Goal: Register for event/course

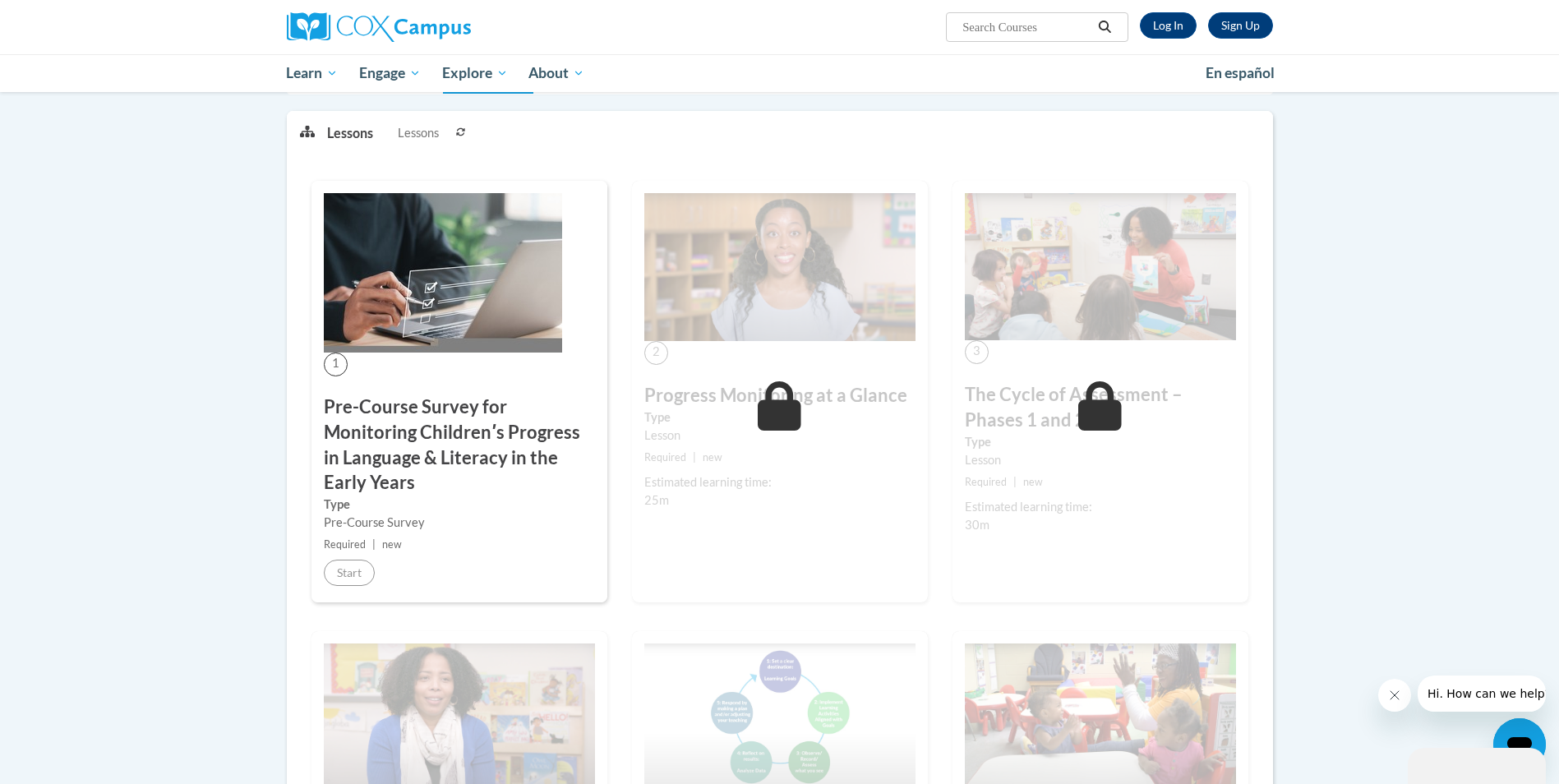
scroll to position [246, 0]
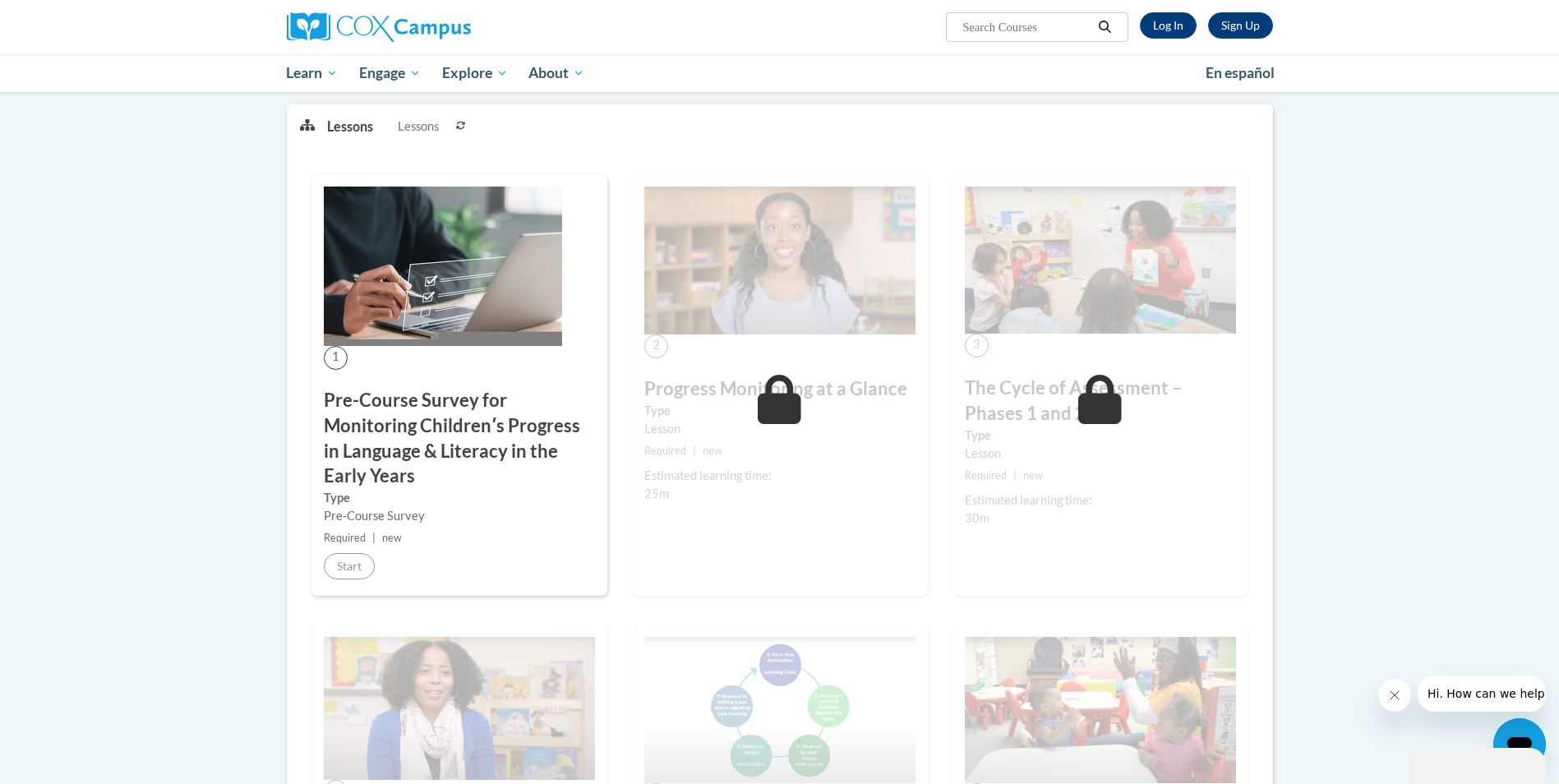
click at [813, 484] on div "Estimated learning time: 25m" at bounding box center [780, 485] width 271 height 36
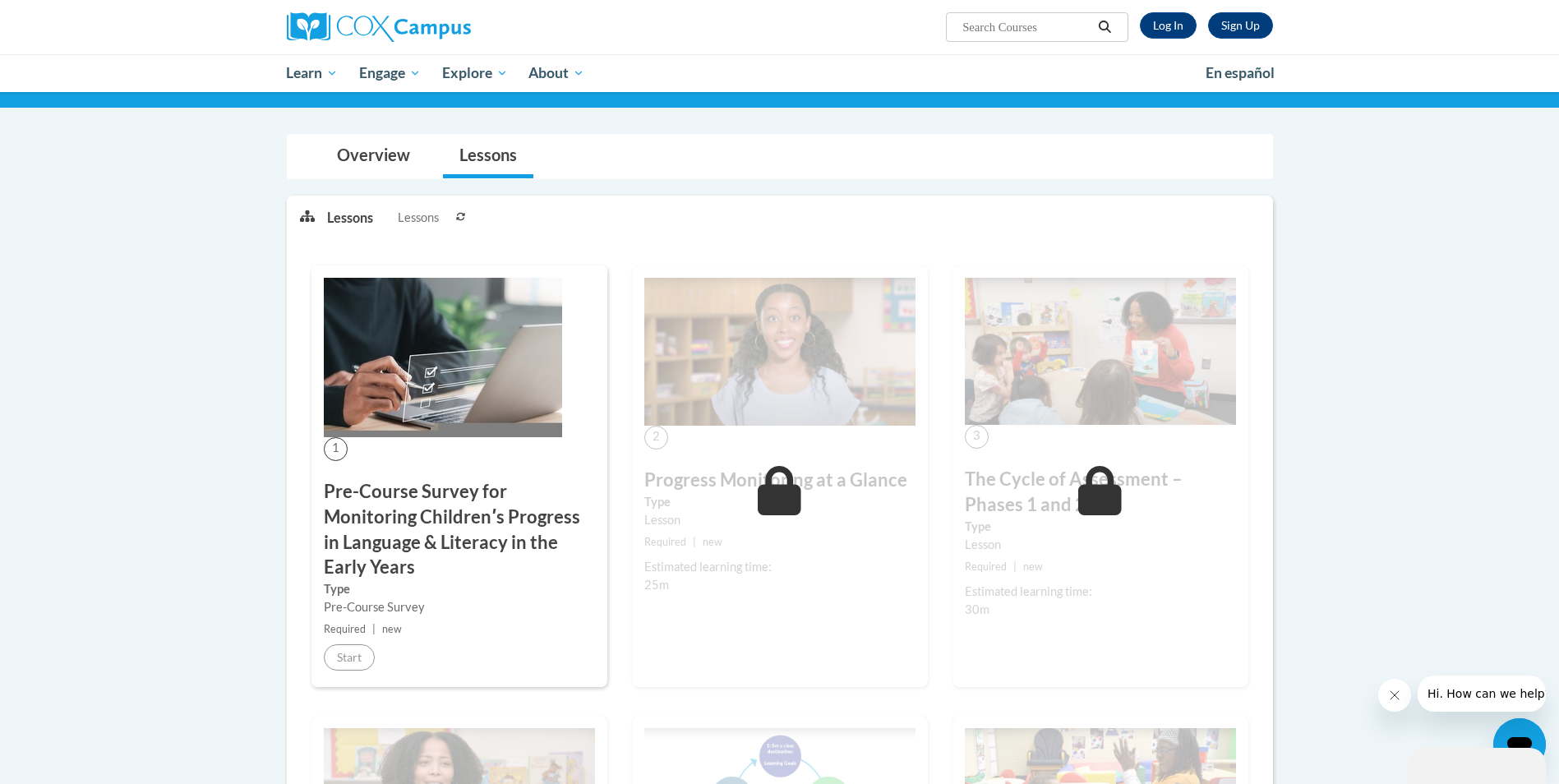
scroll to position [0, 0]
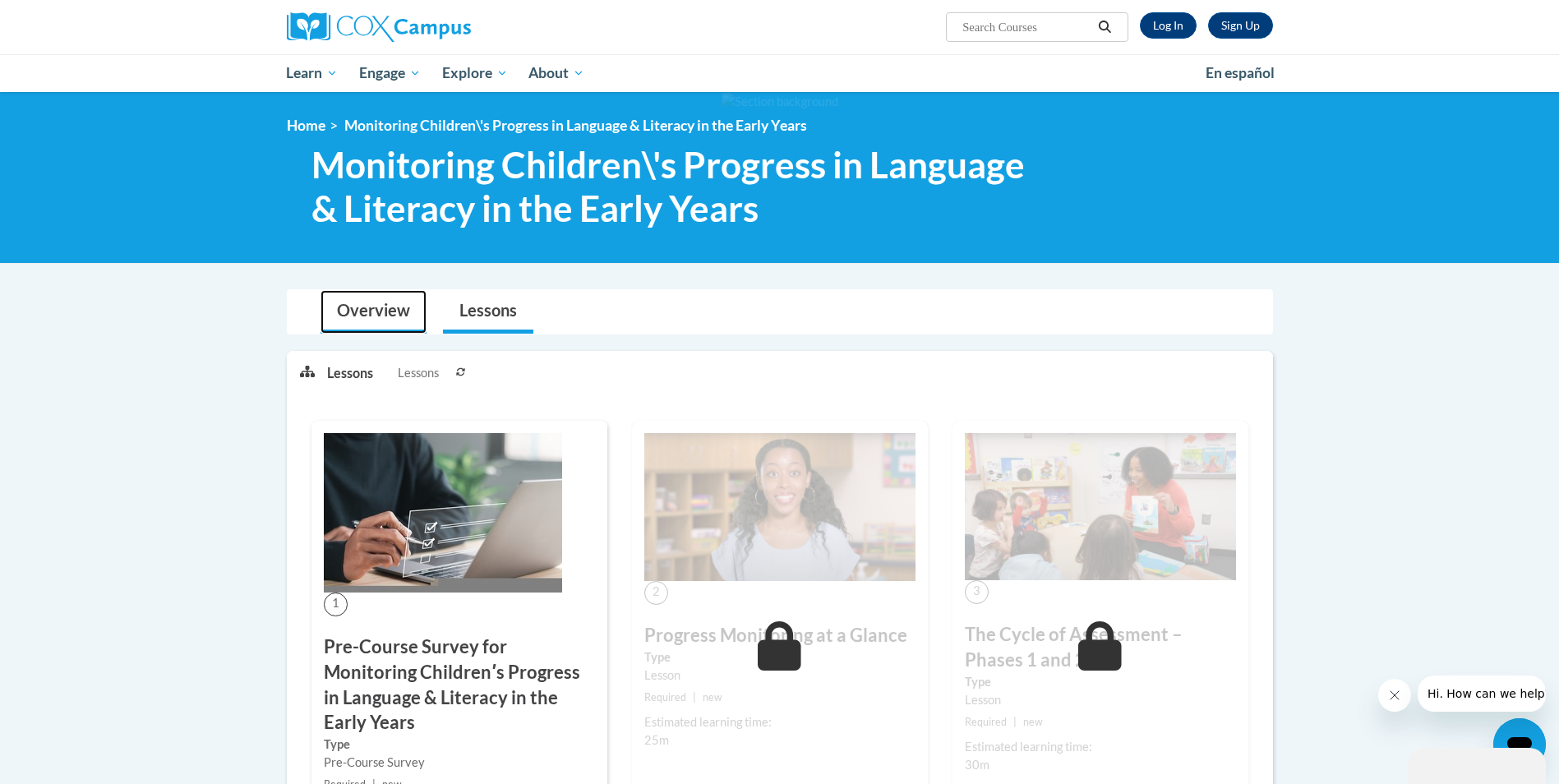
click at [331, 317] on link "Overview" at bounding box center [374, 311] width 106 height 43
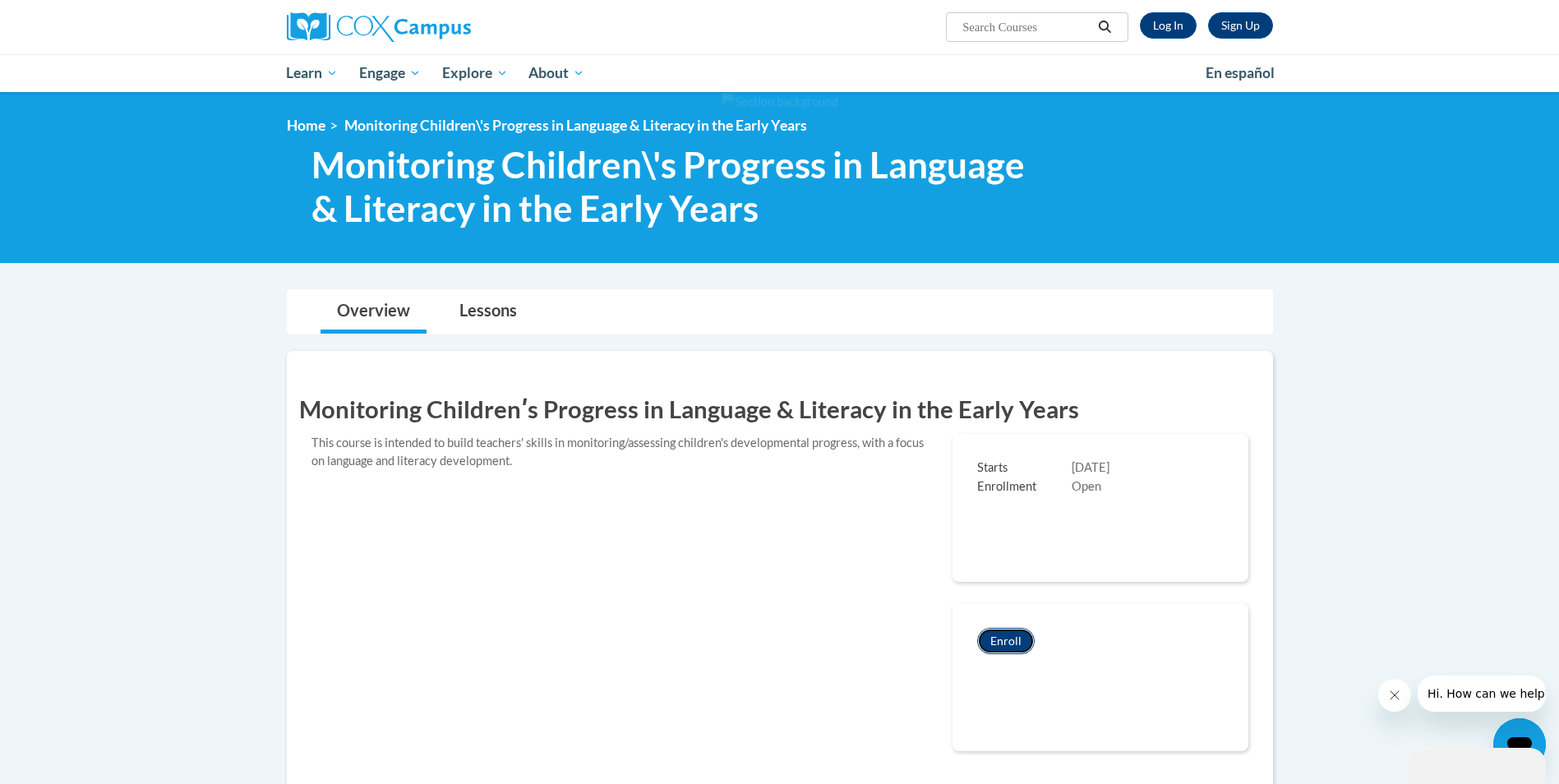
click at [1001, 645] on button "Enroll" at bounding box center [1005, 641] width 58 height 26
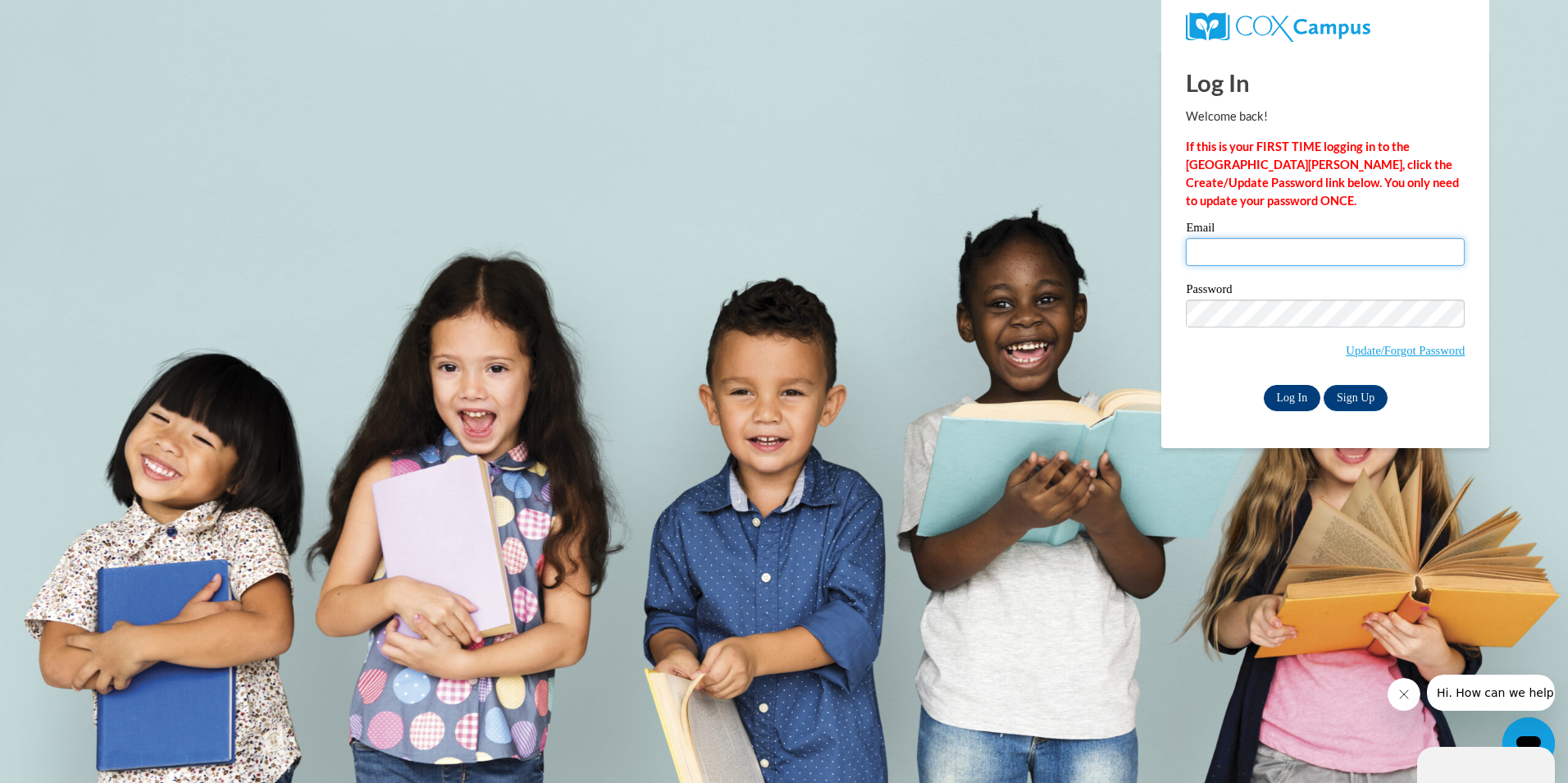
type input "matashalberry@gmail.com"
click at [1285, 395] on input "Log In" at bounding box center [1292, 398] width 57 height 26
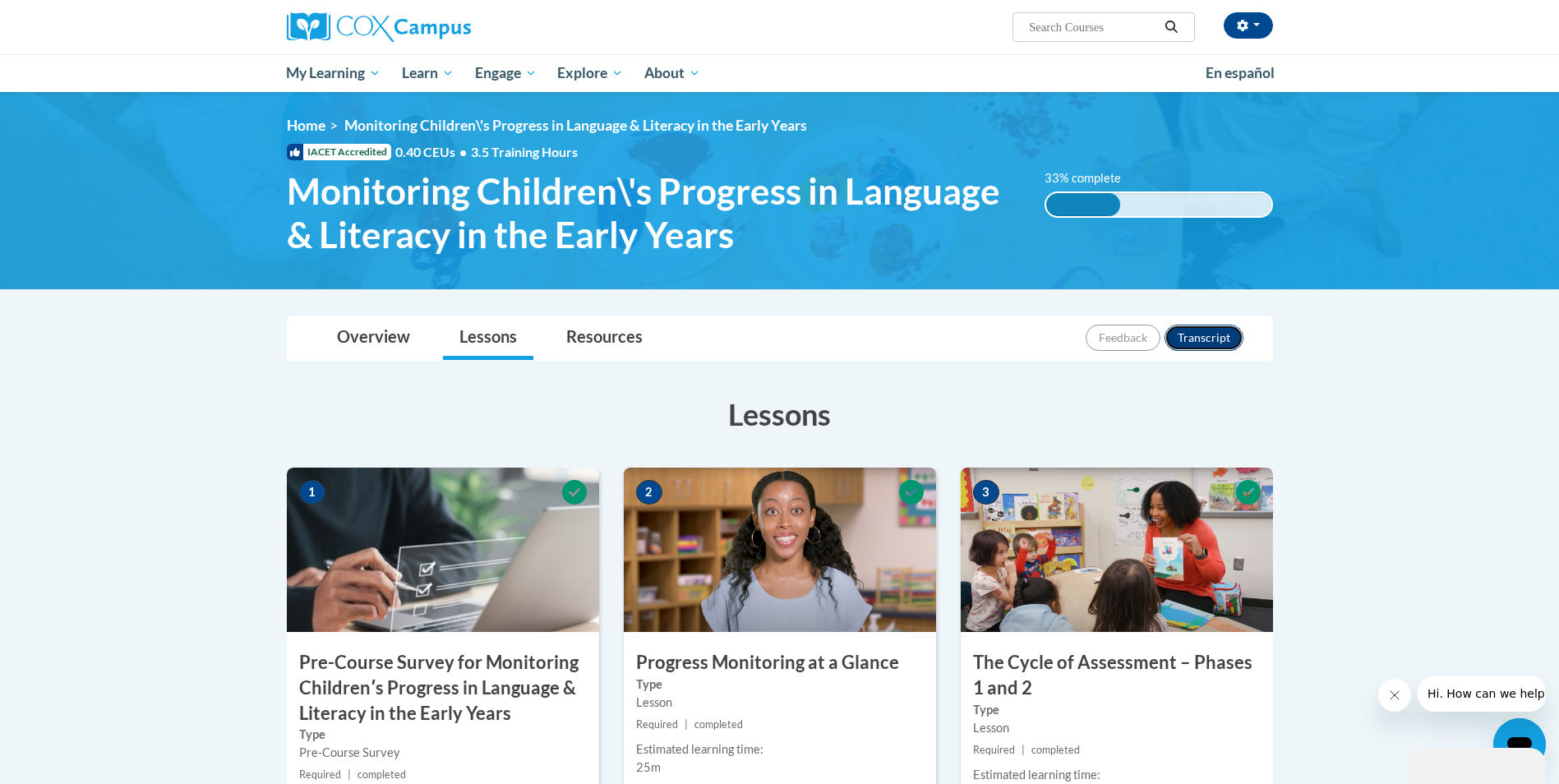
click at [1212, 337] on button "Transcript" at bounding box center [1204, 338] width 79 height 26
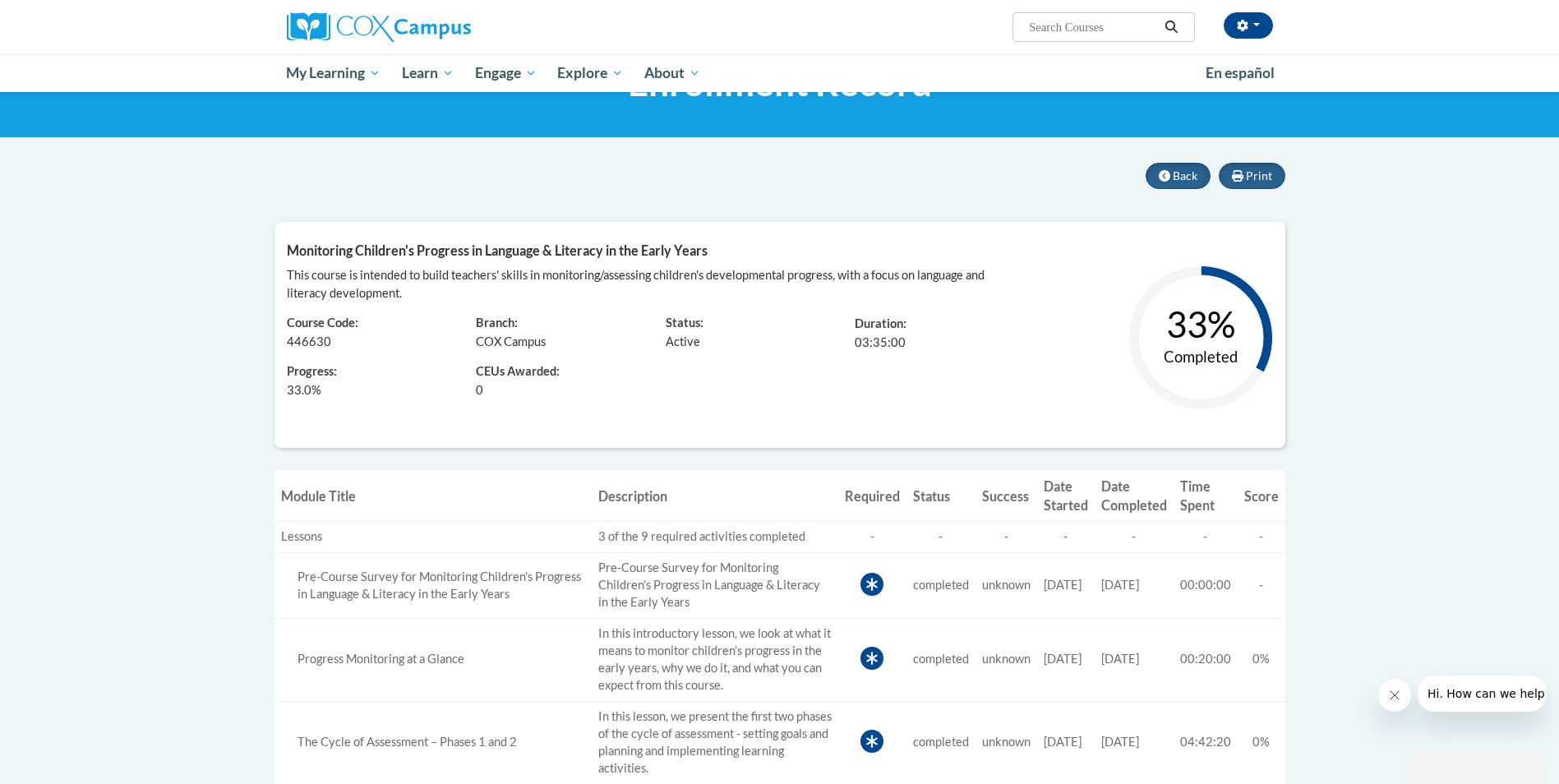
scroll to position [328, 0]
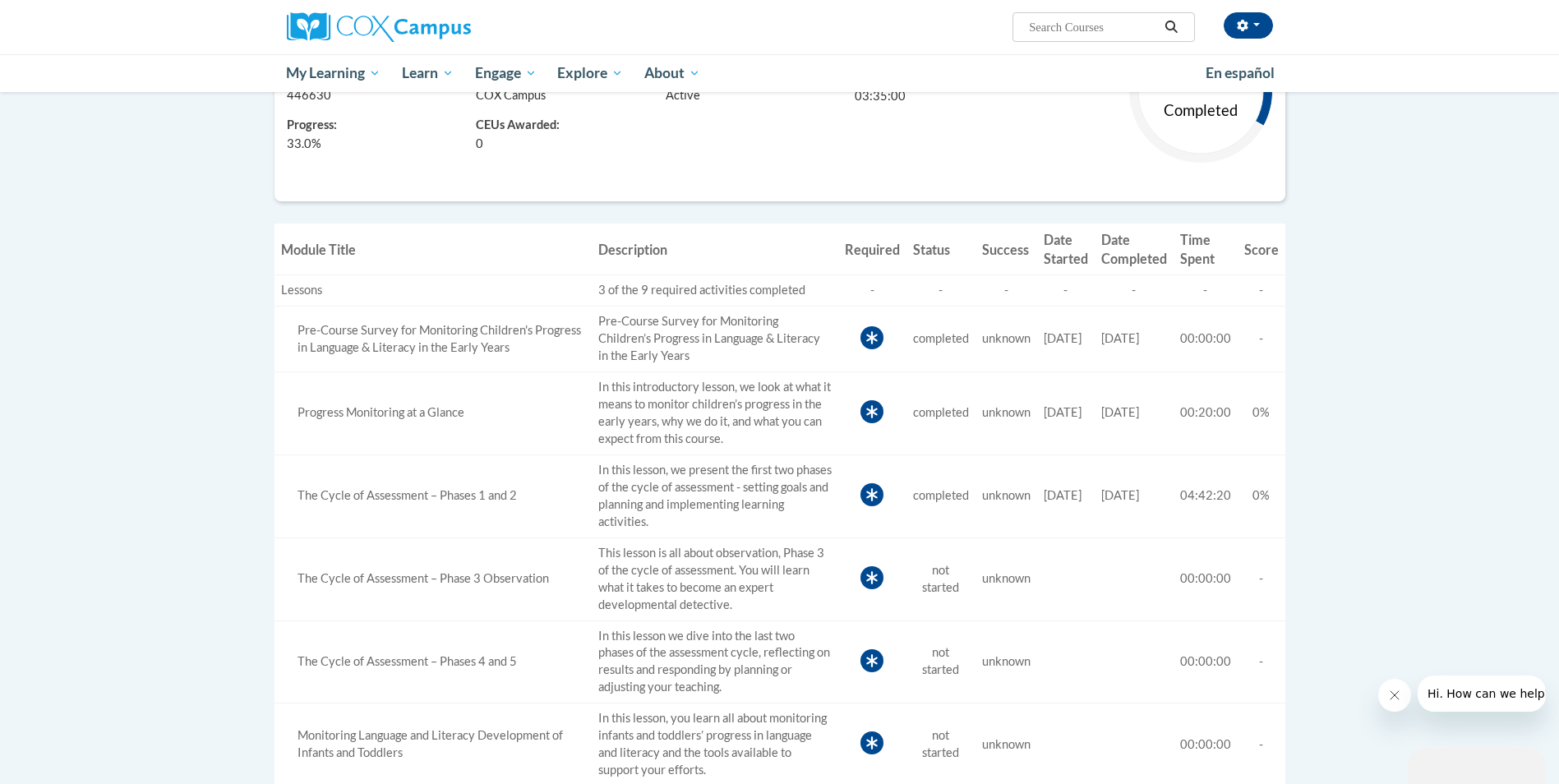
click at [866, 578] on icon at bounding box center [872, 577] width 11 height 13
click at [449, 583] on div "The Cycle of Assessment – Phase 3 Observation" at bounding box center [433, 578] width 304 height 17
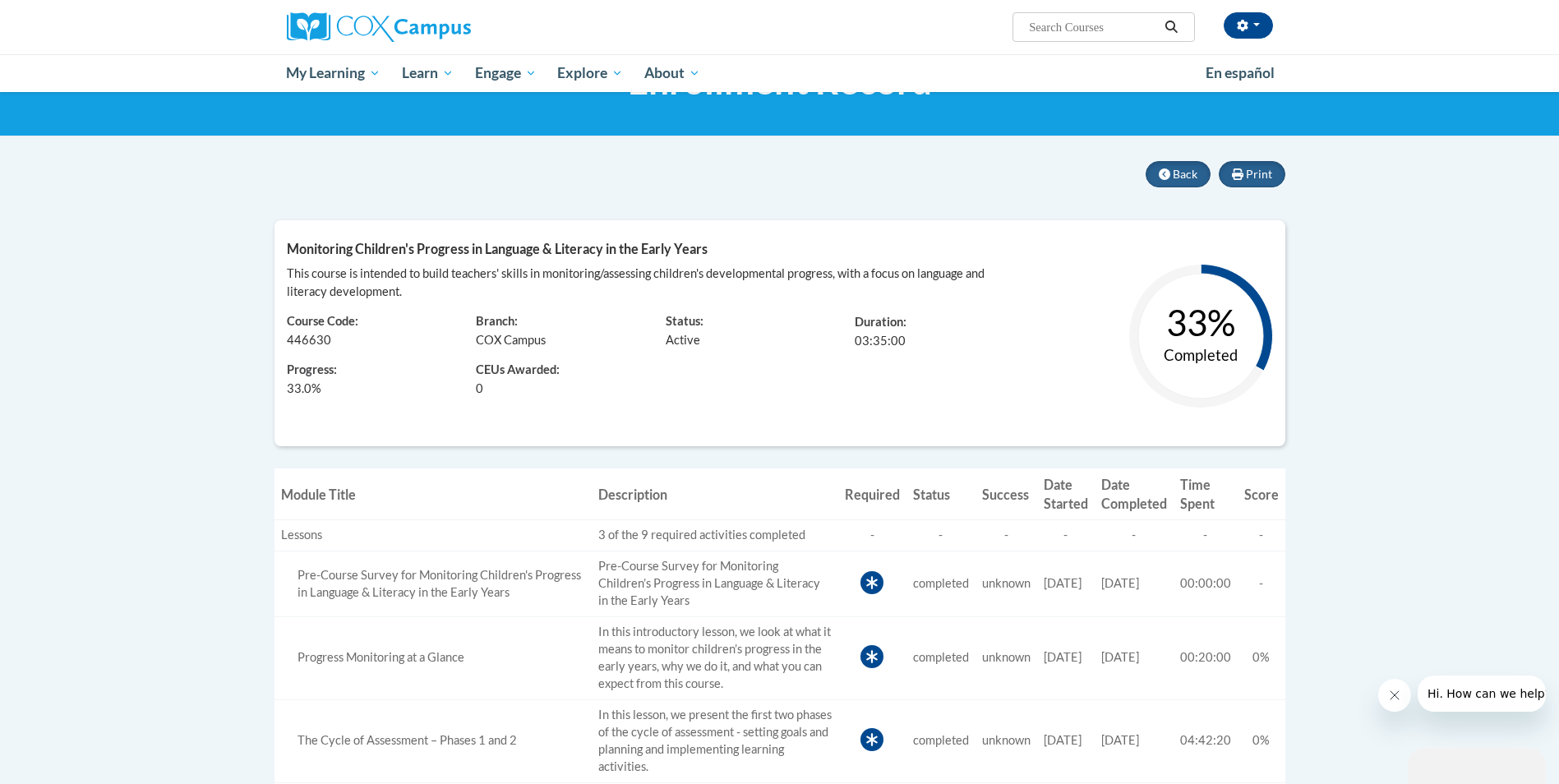
scroll to position [0, 0]
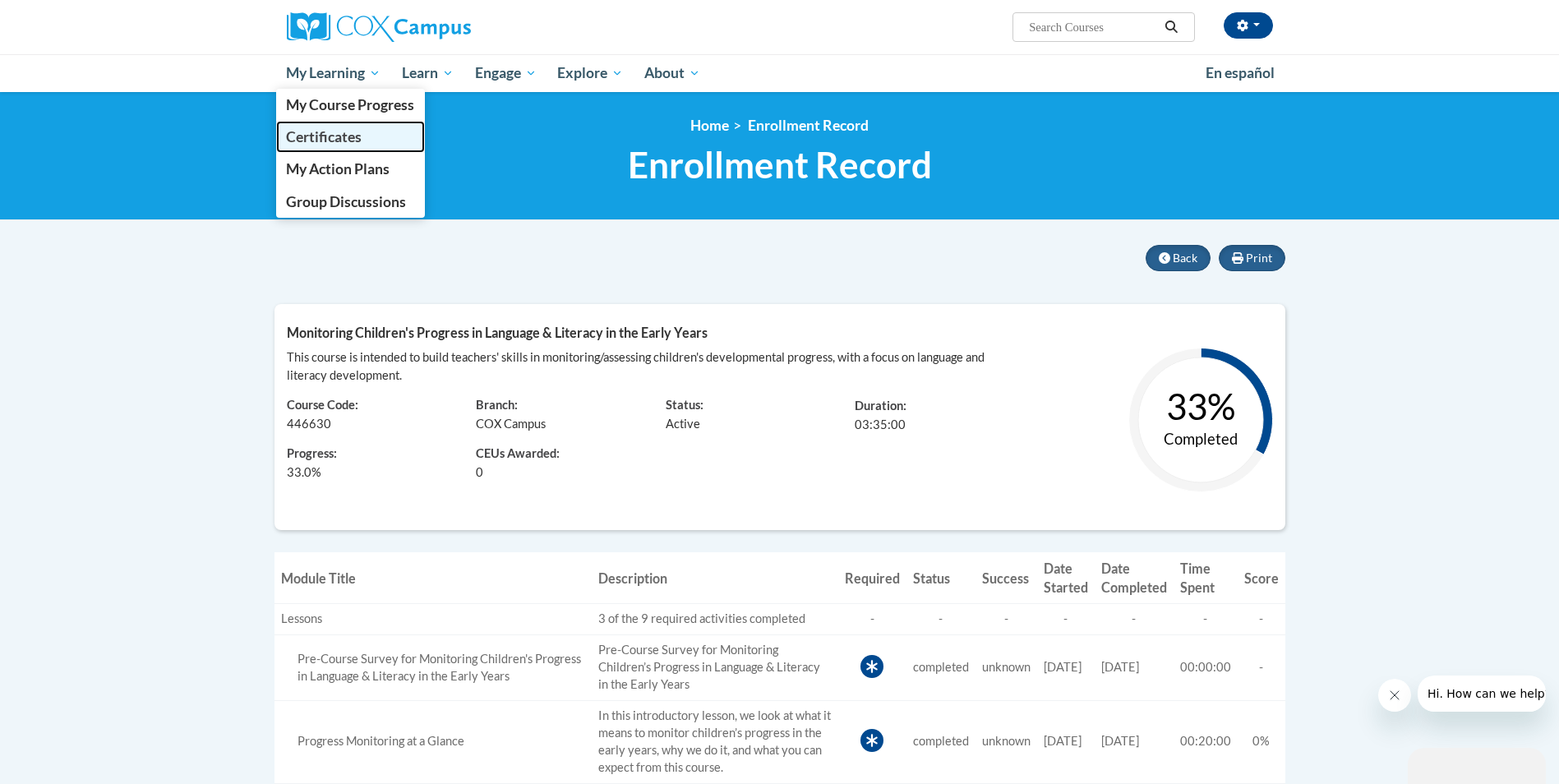
click at [347, 139] on span "Certificates" at bounding box center [324, 137] width 75 height 17
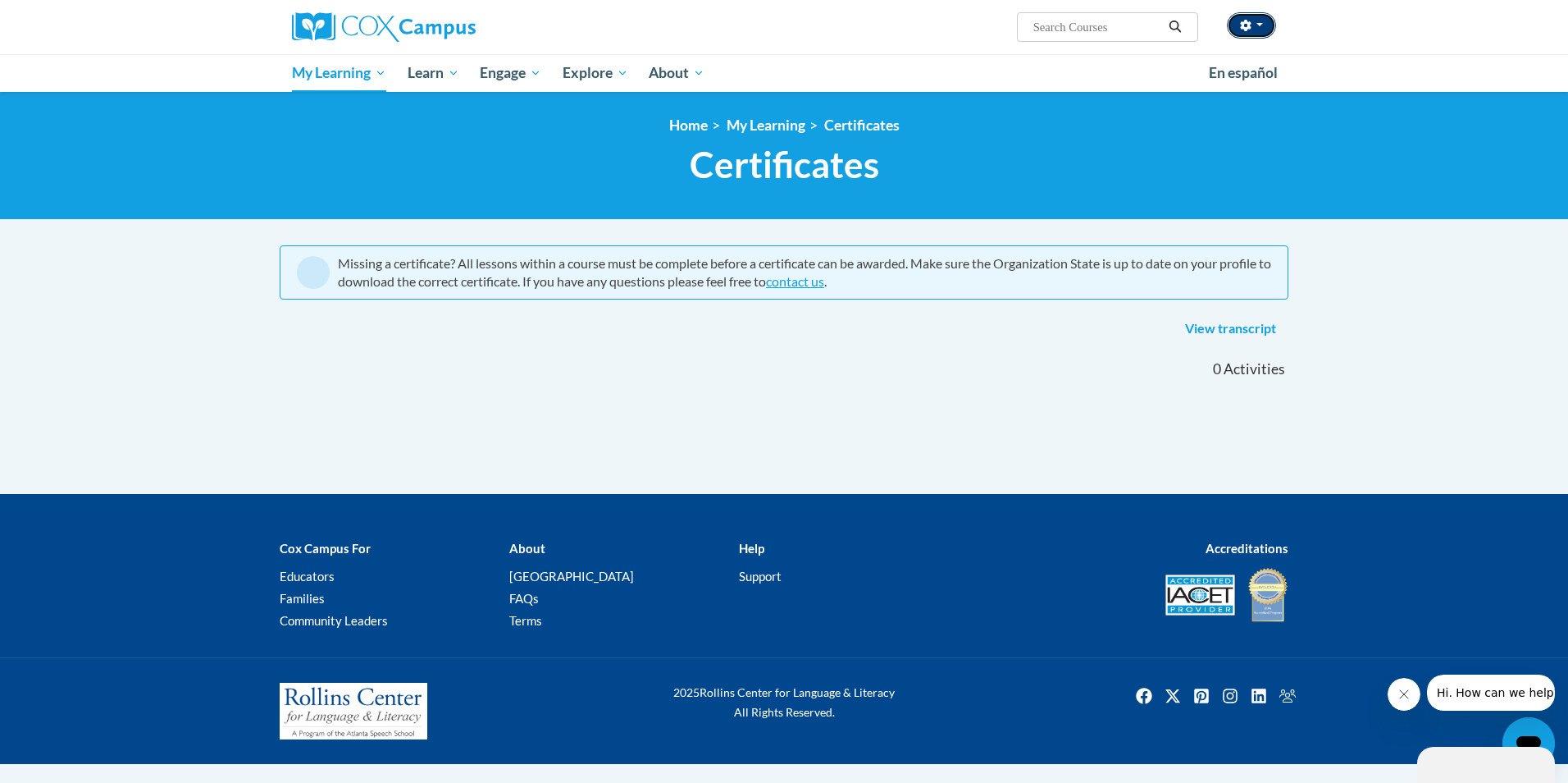
click at [1257, 23] on button "button" at bounding box center [1252, 25] width 49 height 26
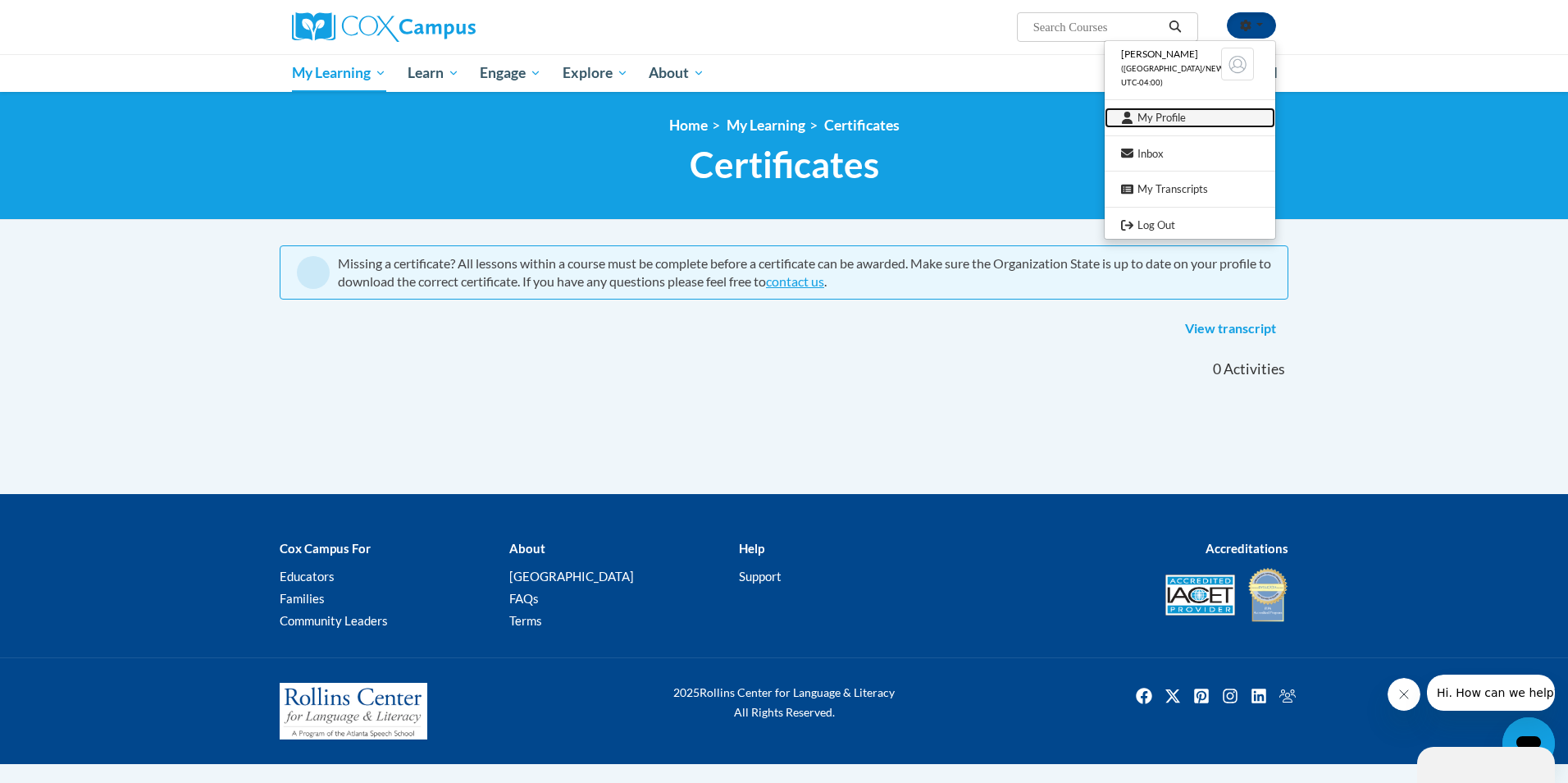
click at [1204, 120] on link "My Profile" at bounding box center [1189, 118] width 170 height 21
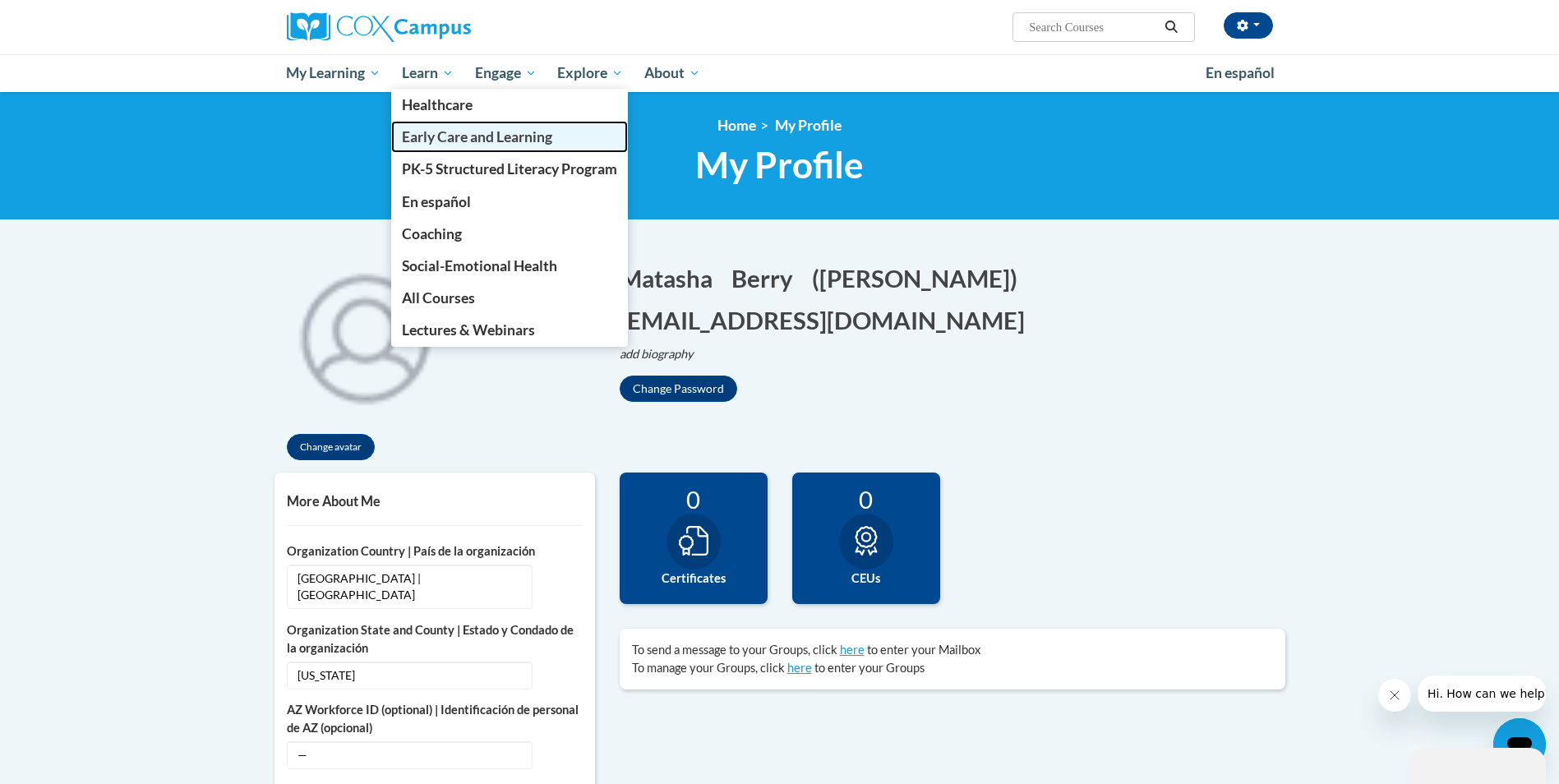
click at [465, 136] on span "Early Care and Learning" at bounding box center [477, 137] width 150 height 17
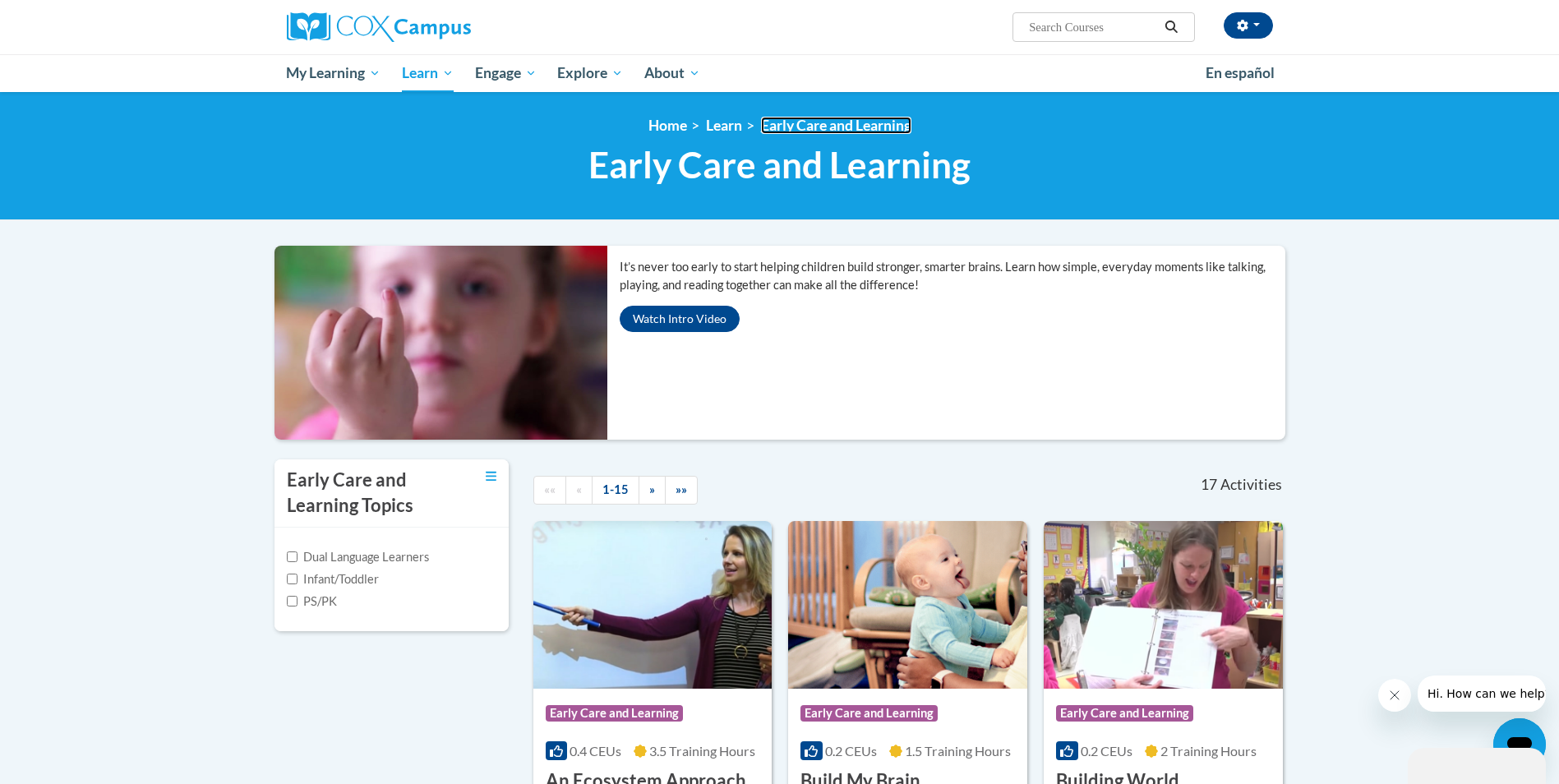
click at [840, 122] on link "Early Care and Learning" at bounding box center [835, 125] width 150 height 17
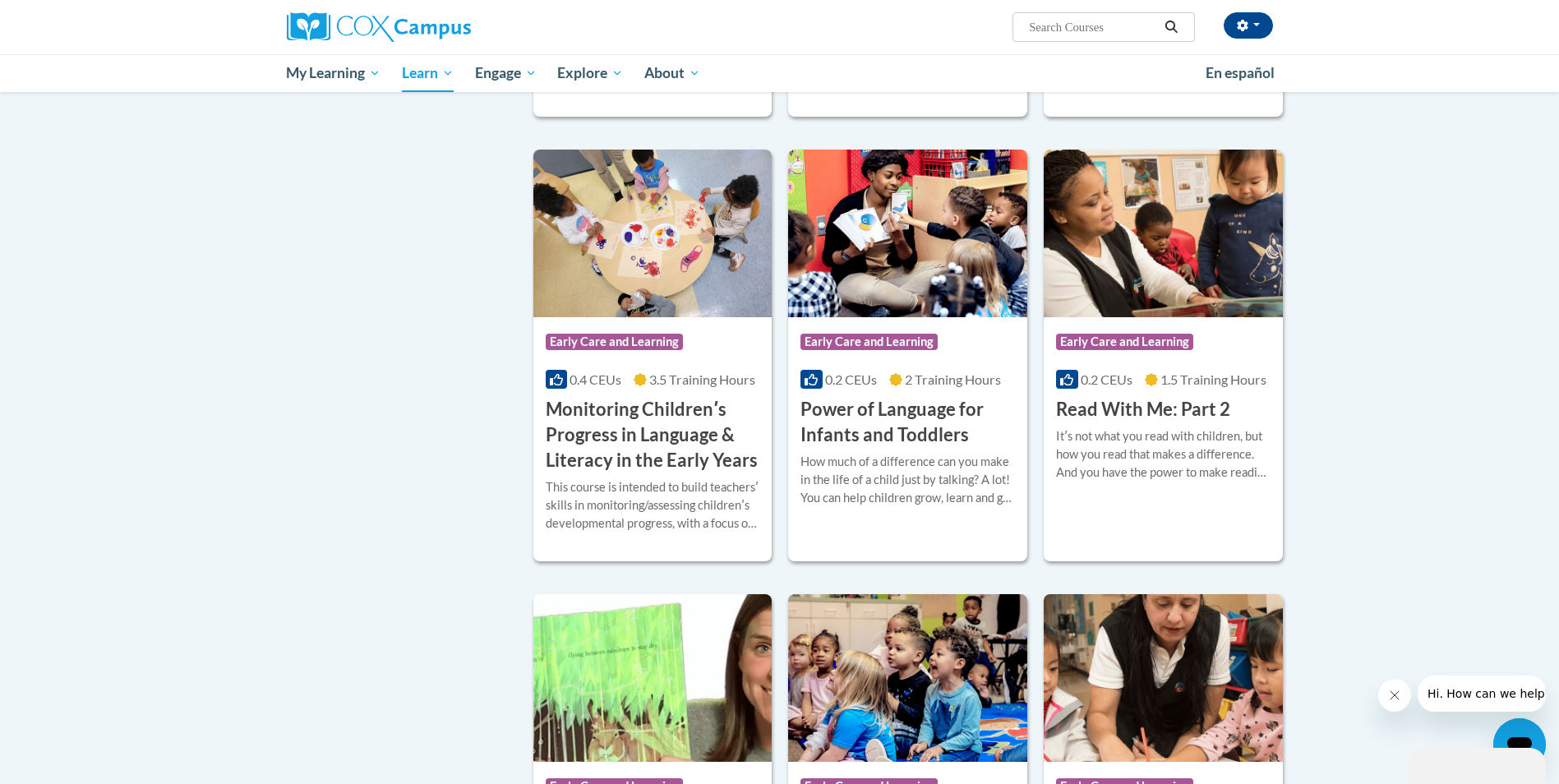
scroll to position [1314, 0]
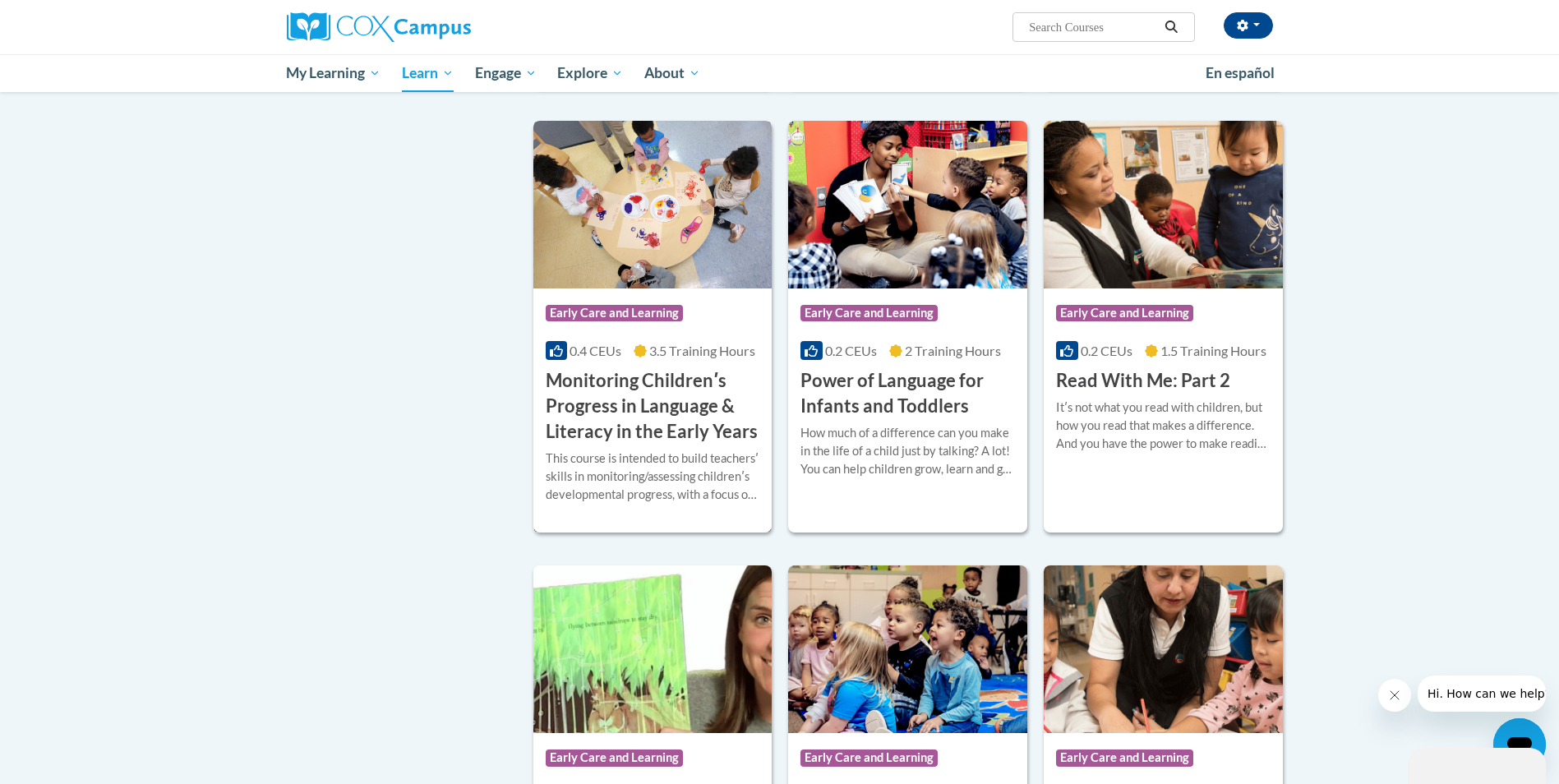
click at [685, 406] on h3 "Monitoring Childrenʹs Progress in Language & Literacy in the Early Years" at bounding box center [652, 406] width 214 height 75
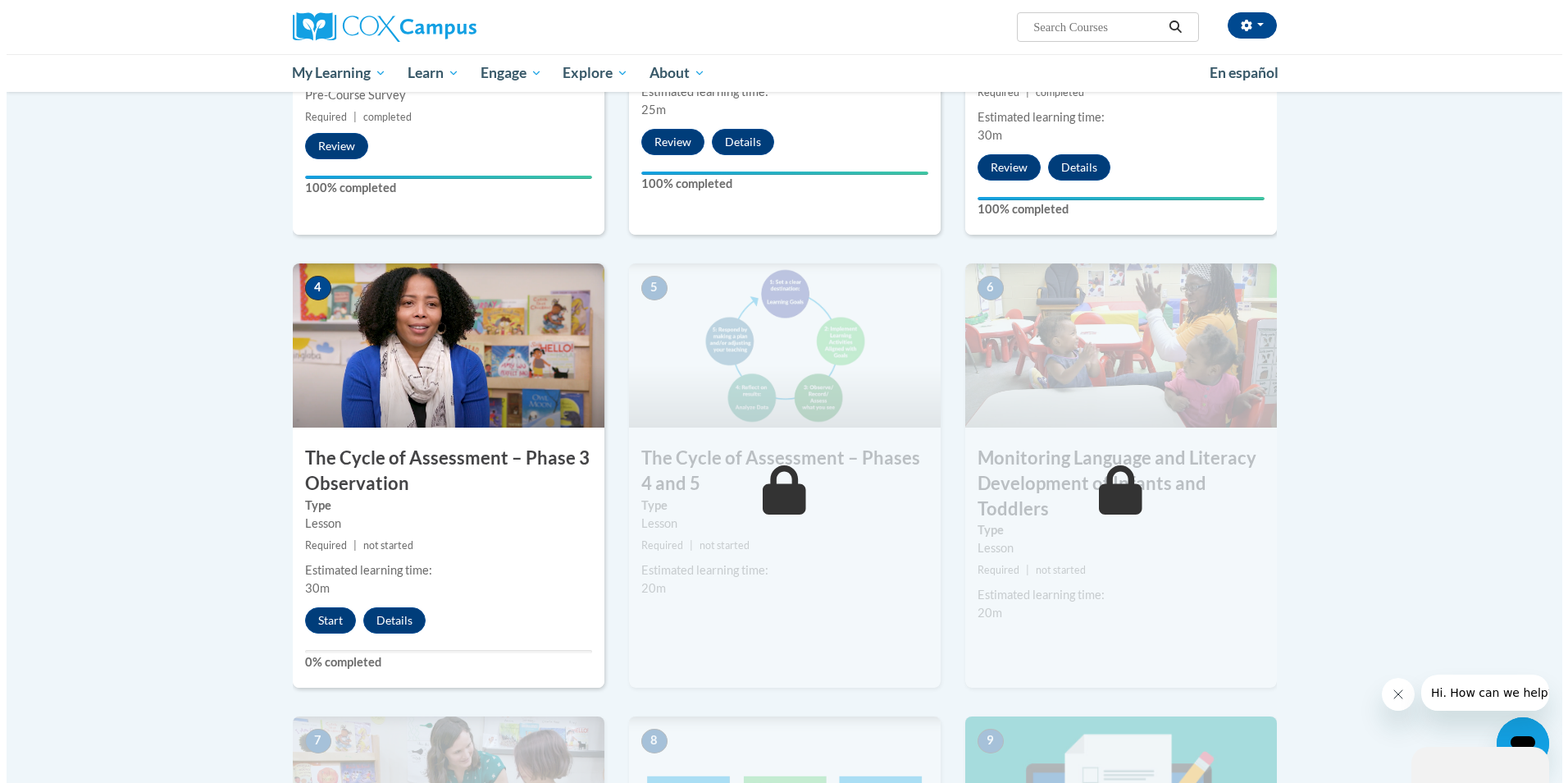
scroll to position [575, 0]
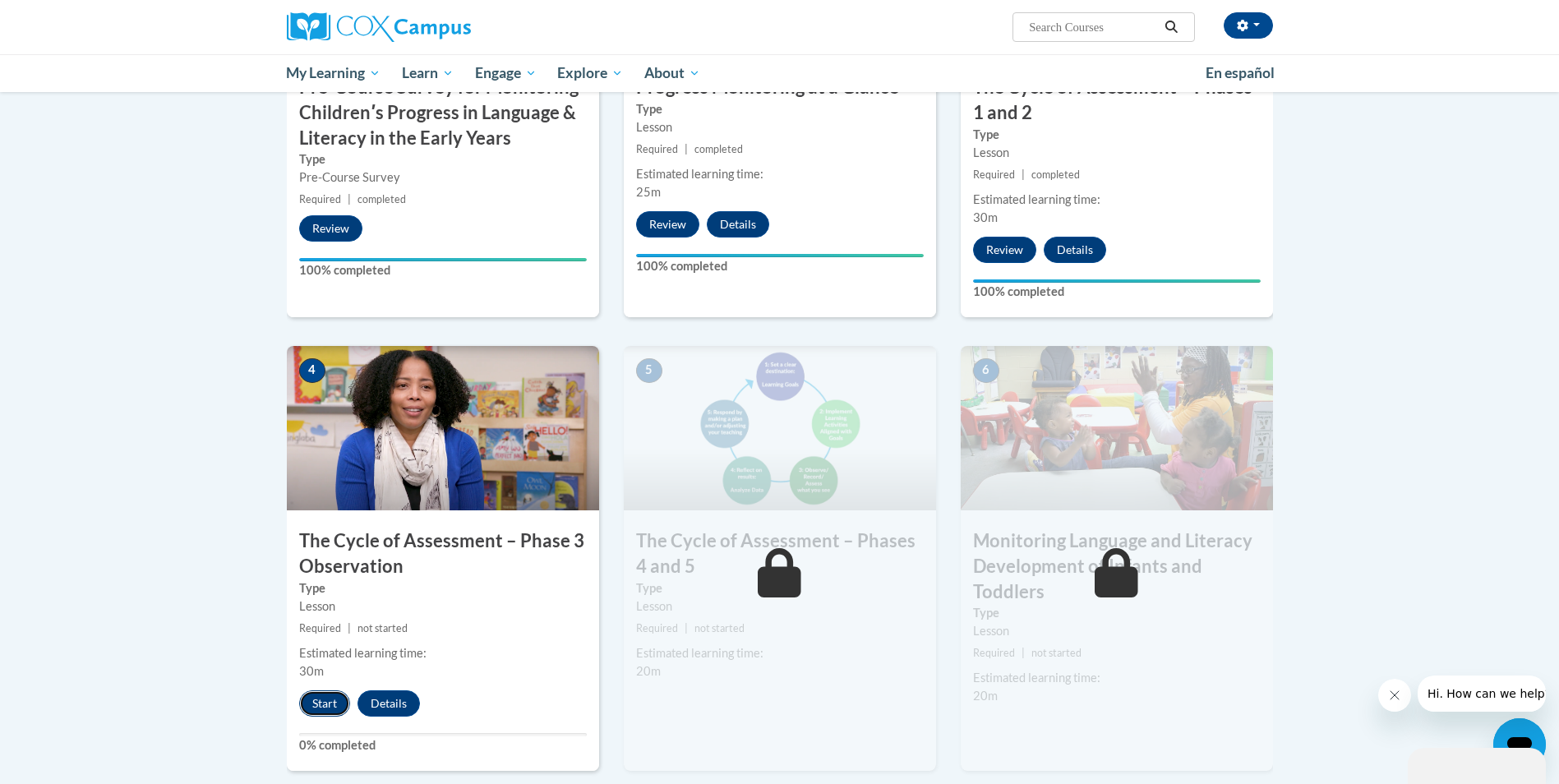
click at [315, 703] on button "Start" at bounding box center [325, 703] width 51 height 26
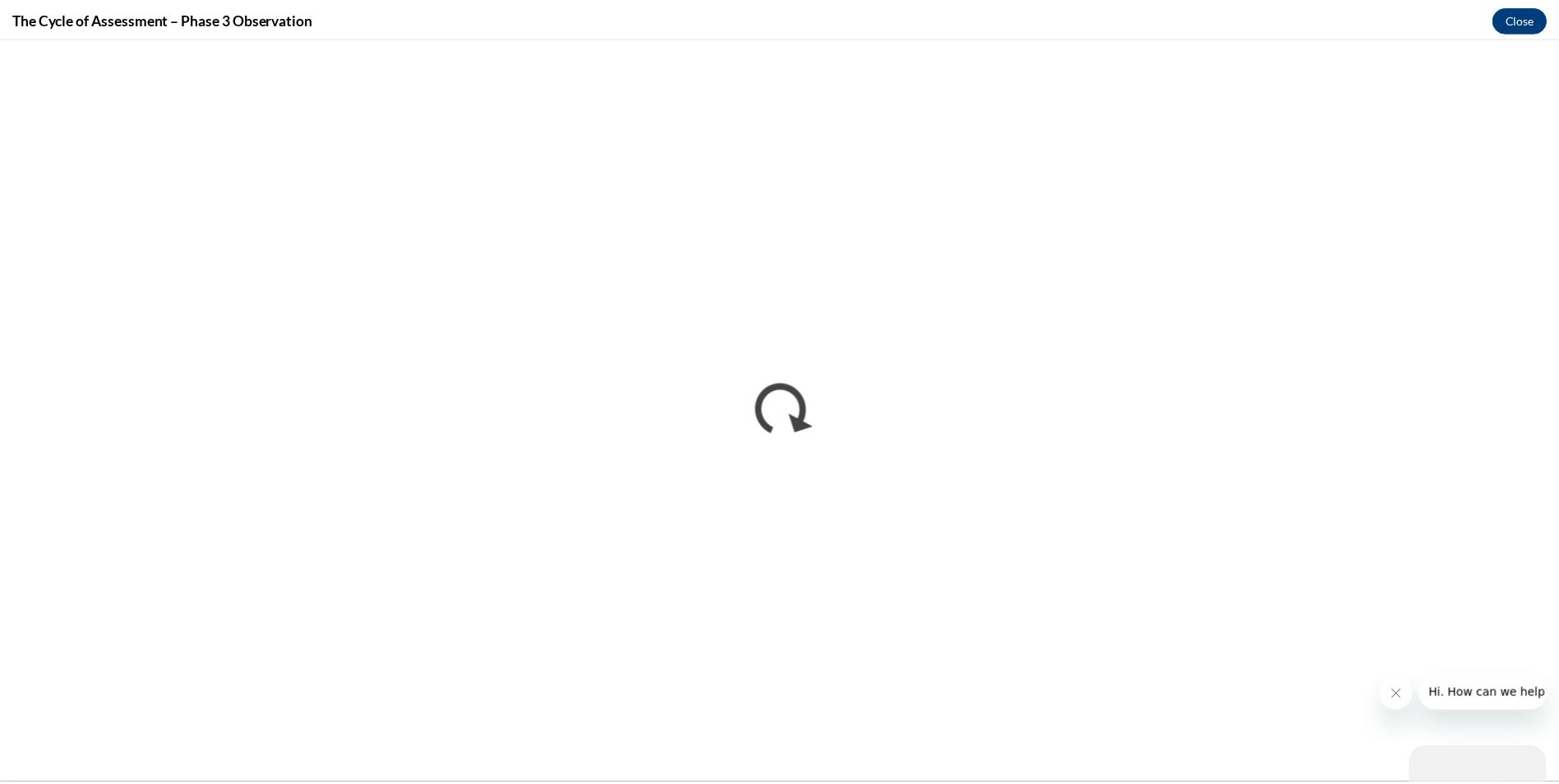
scroll to position [0, 0]
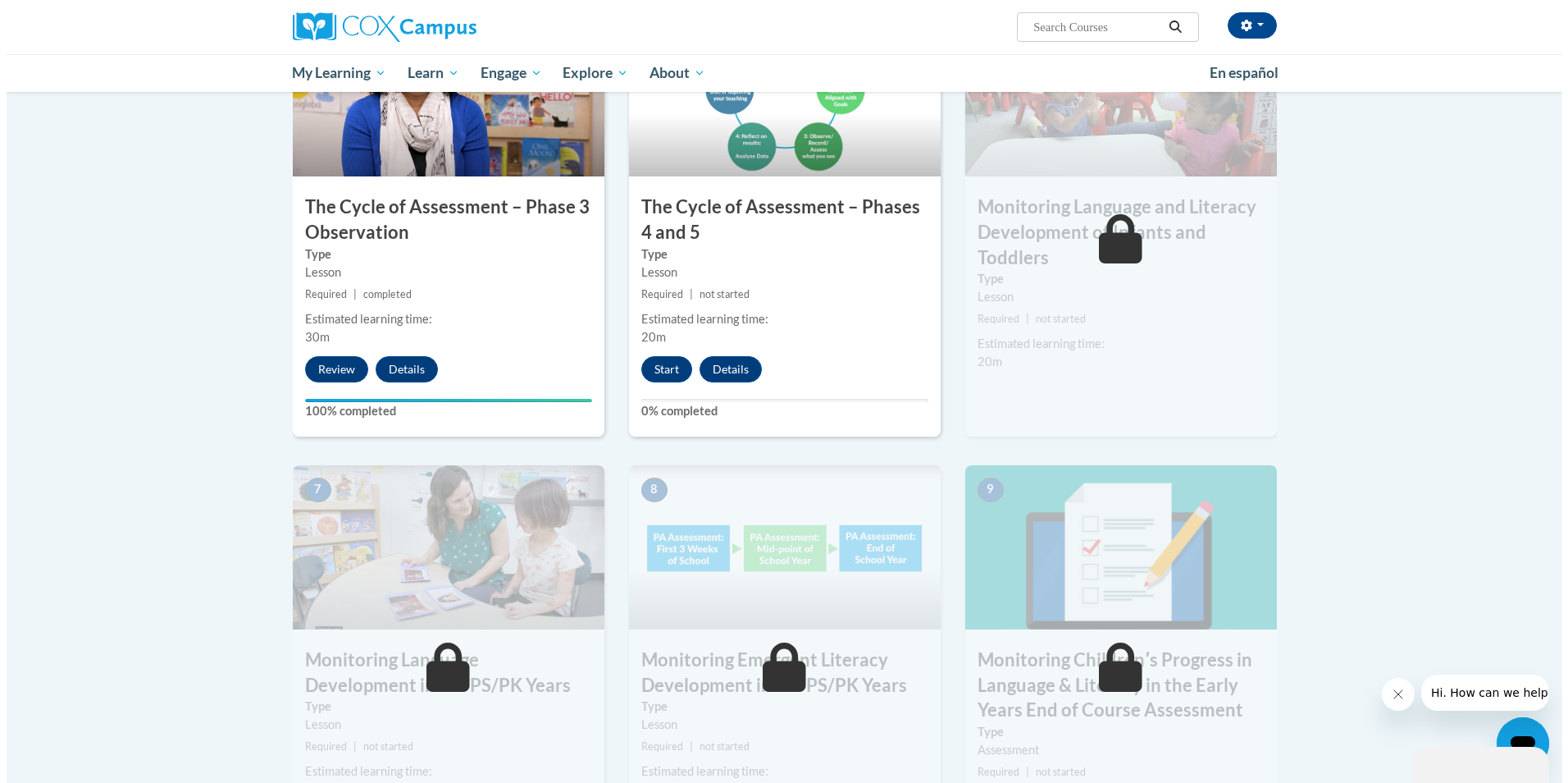
scroll to position [903, 0]
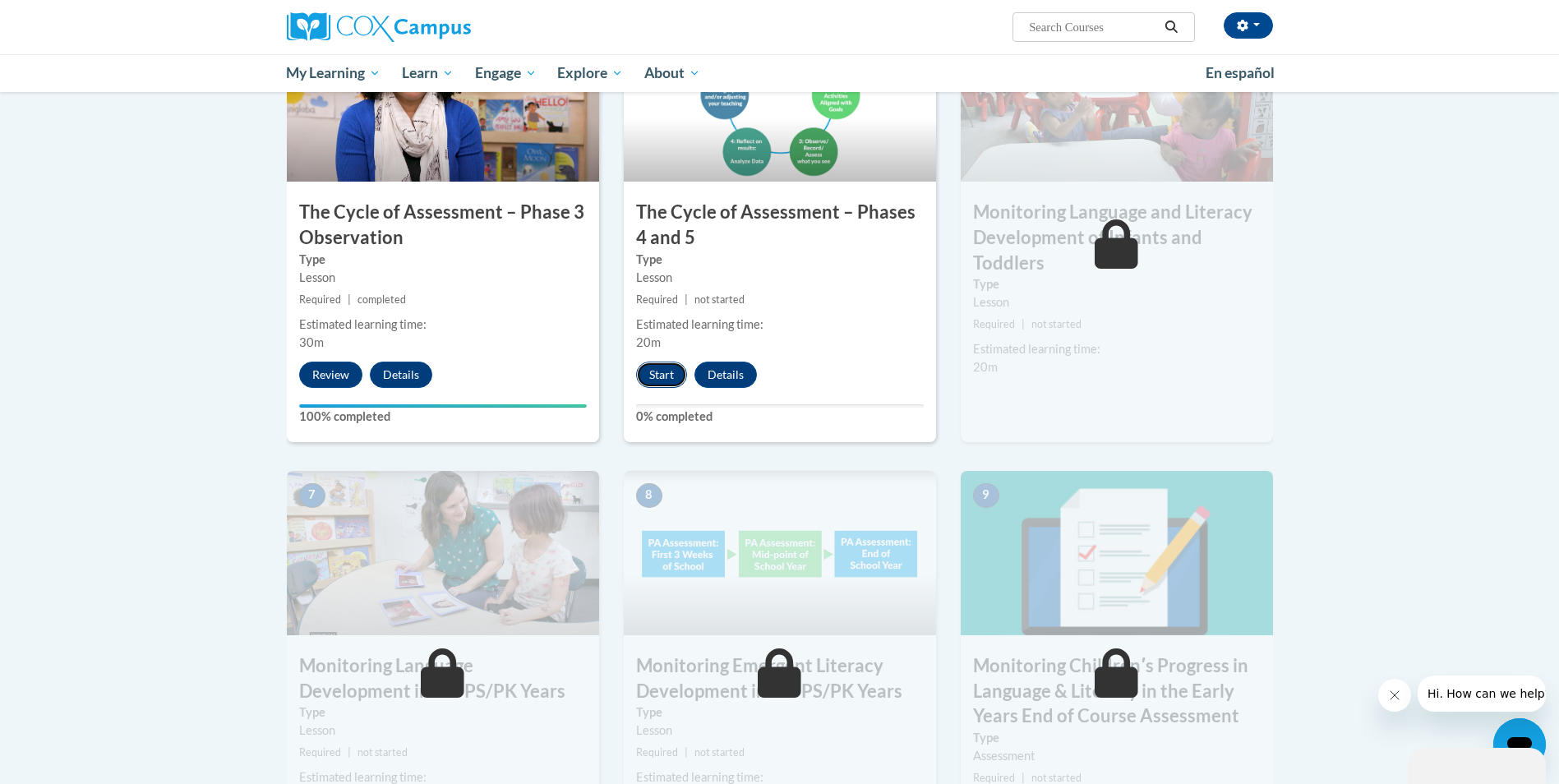
click at [665, 375] on button "Start" at bounding box center [662, 375] width 51 height 26
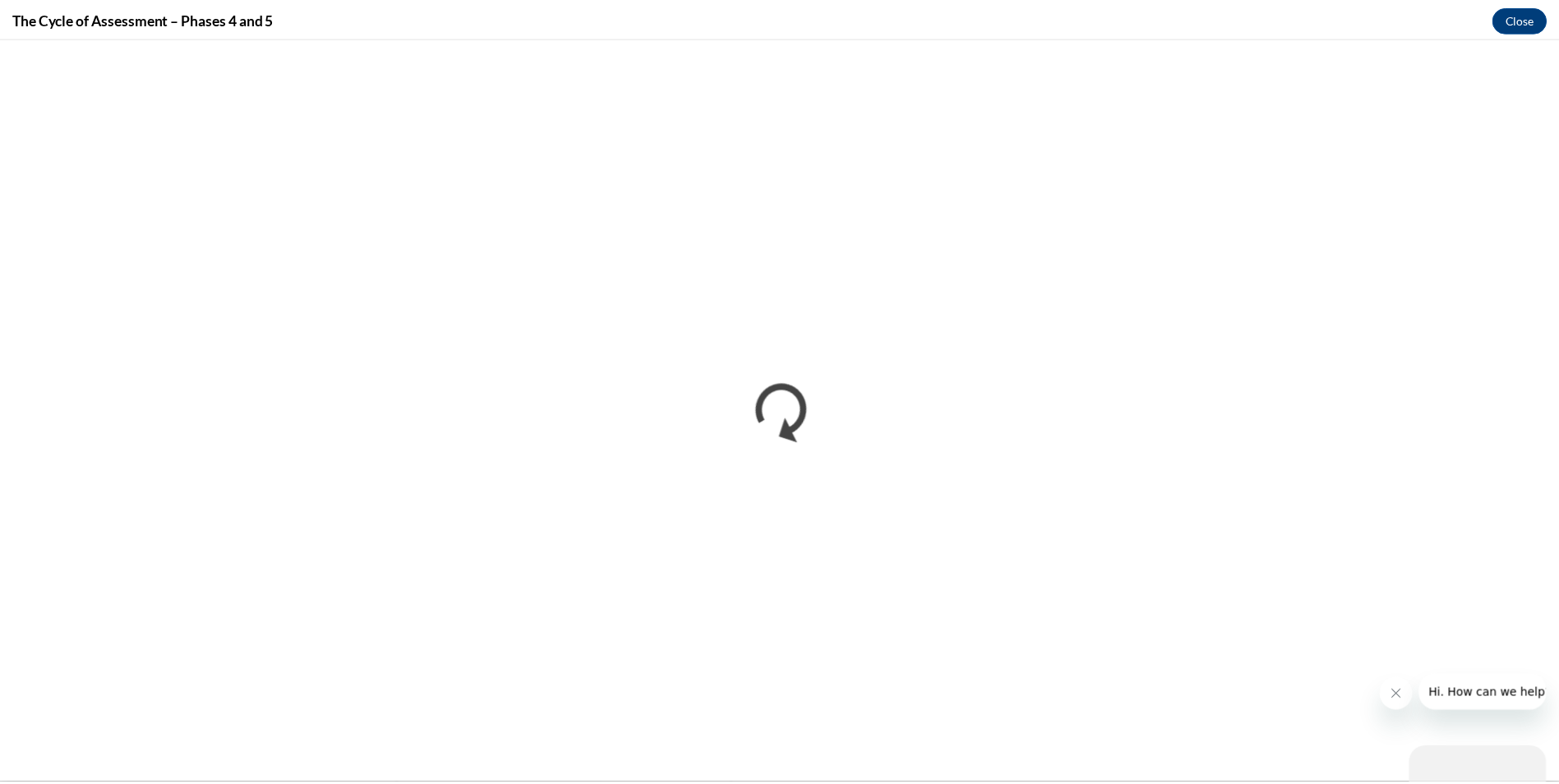
scroll to position [0, 0]
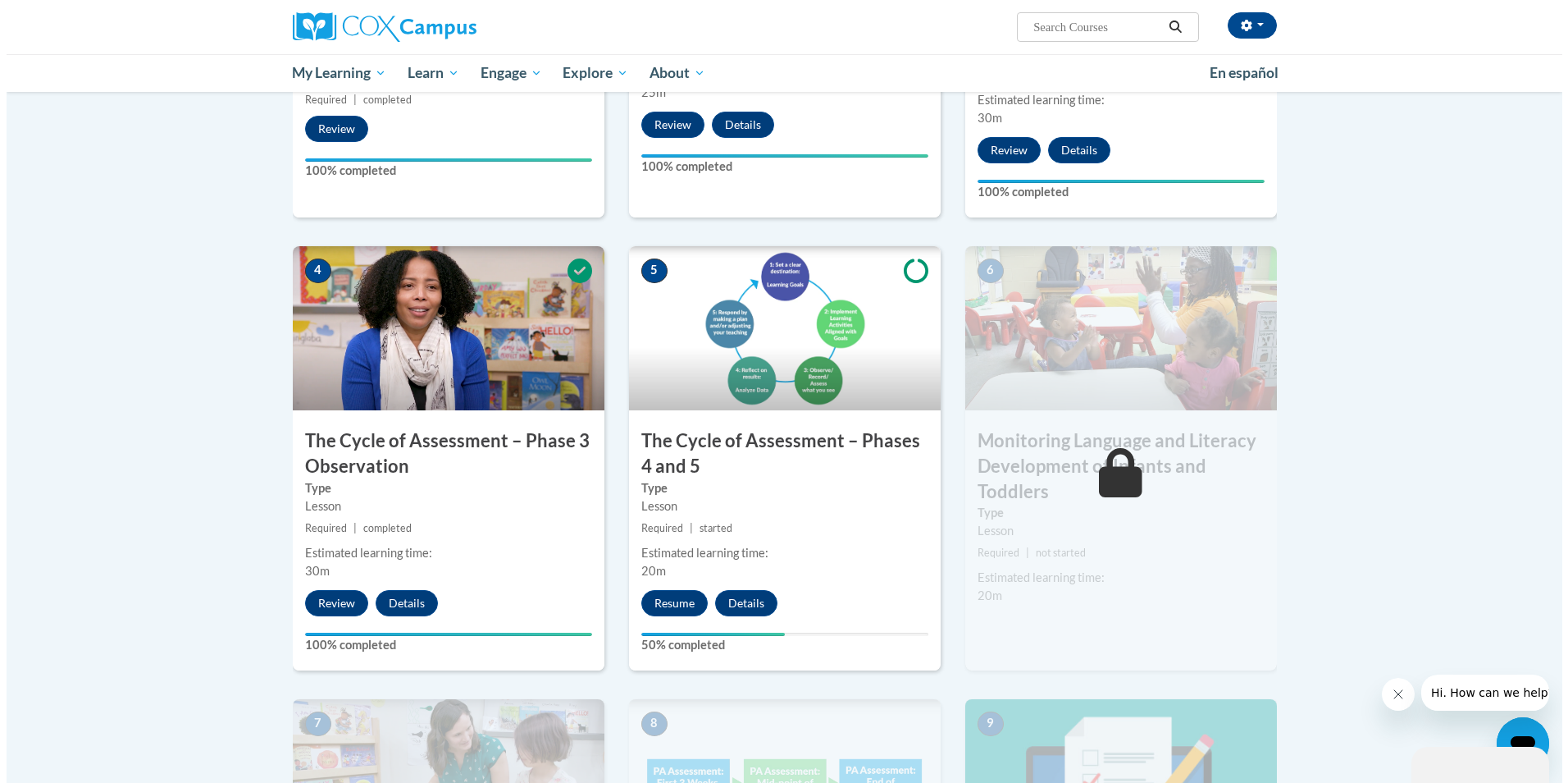
scroll to position [657, 0]
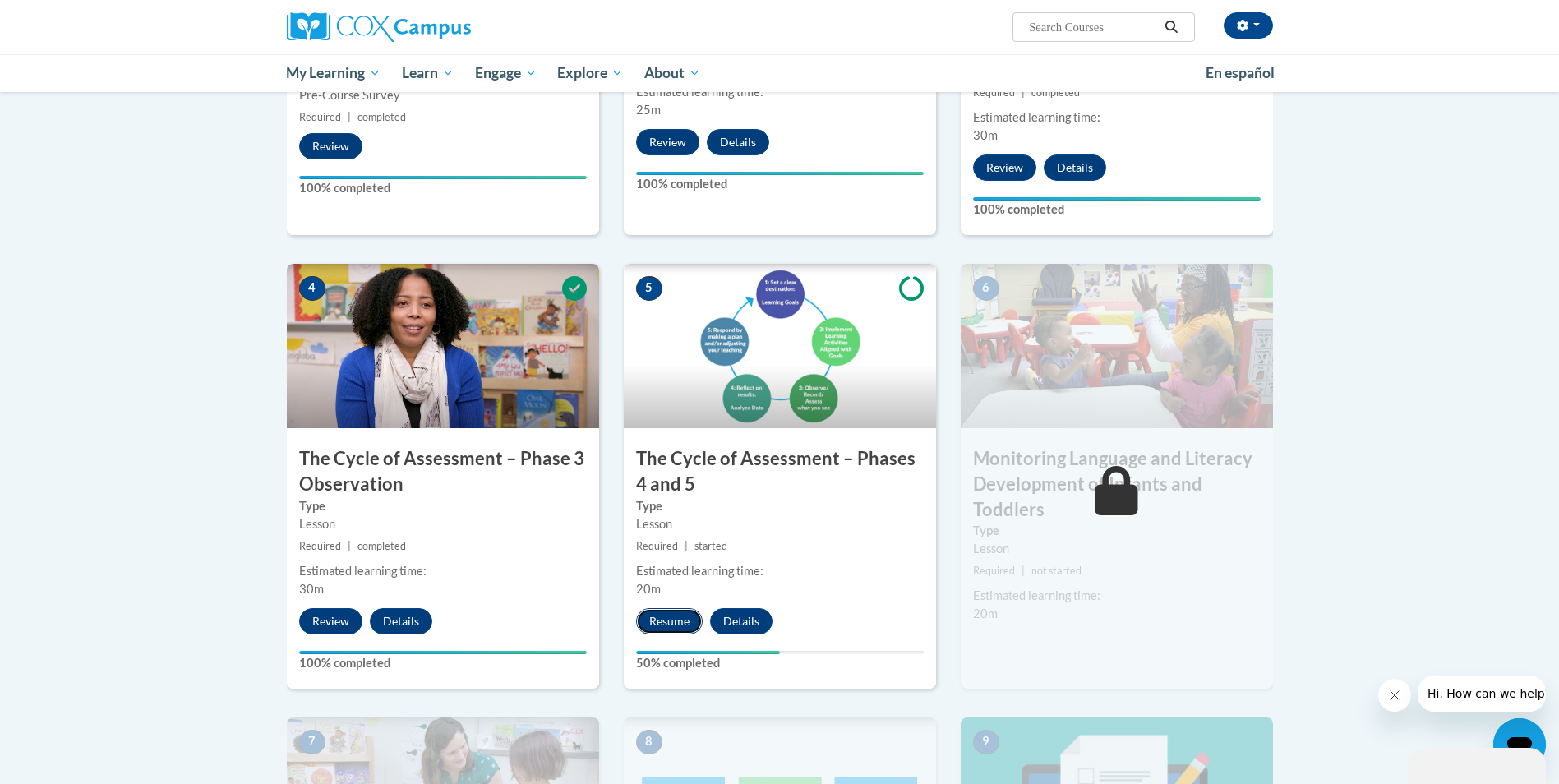
click at [661, 623] on button "Resume" at bounding box center [669, 621] width 67 height 26
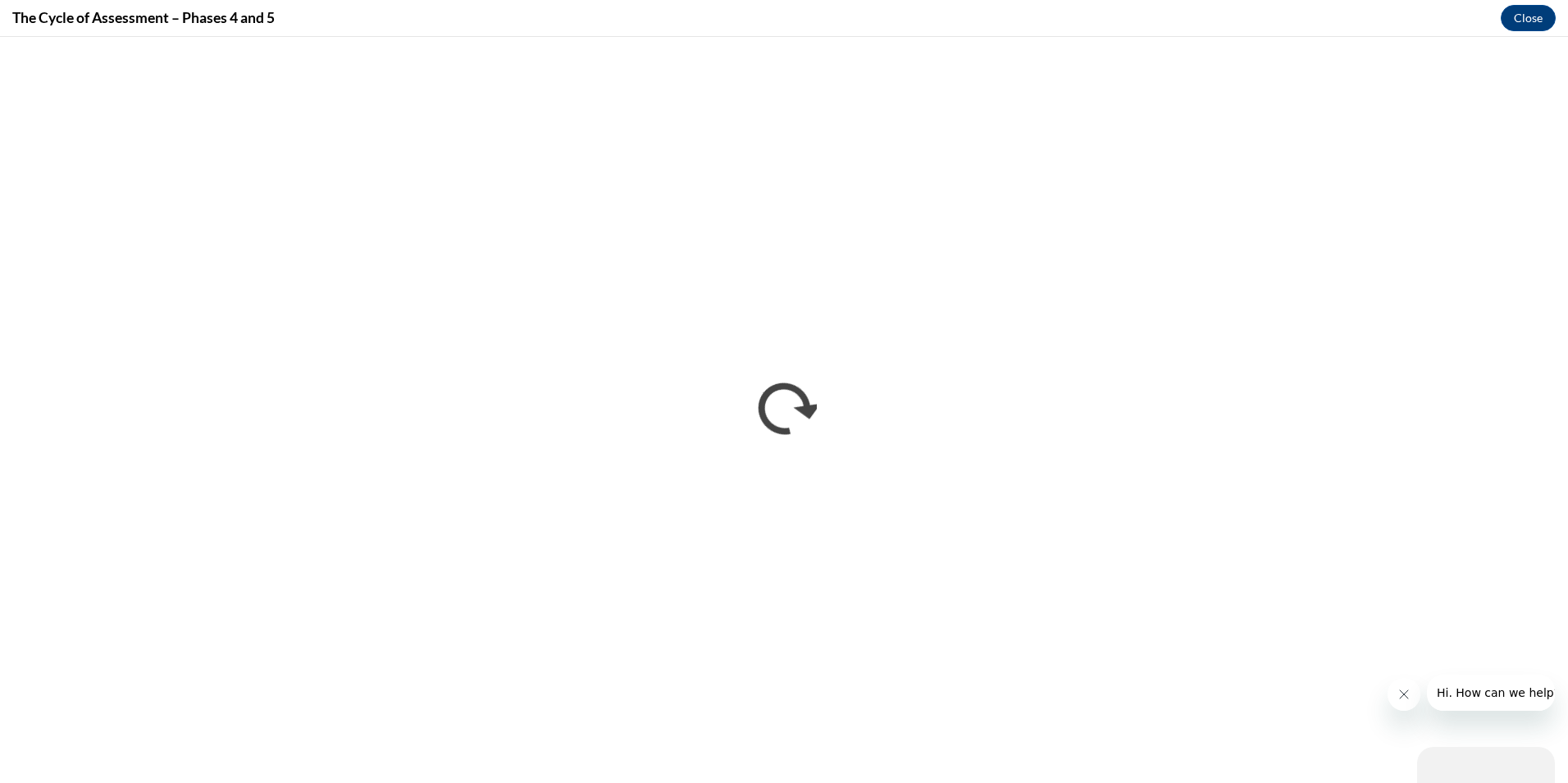
scroll to position [0, 0]
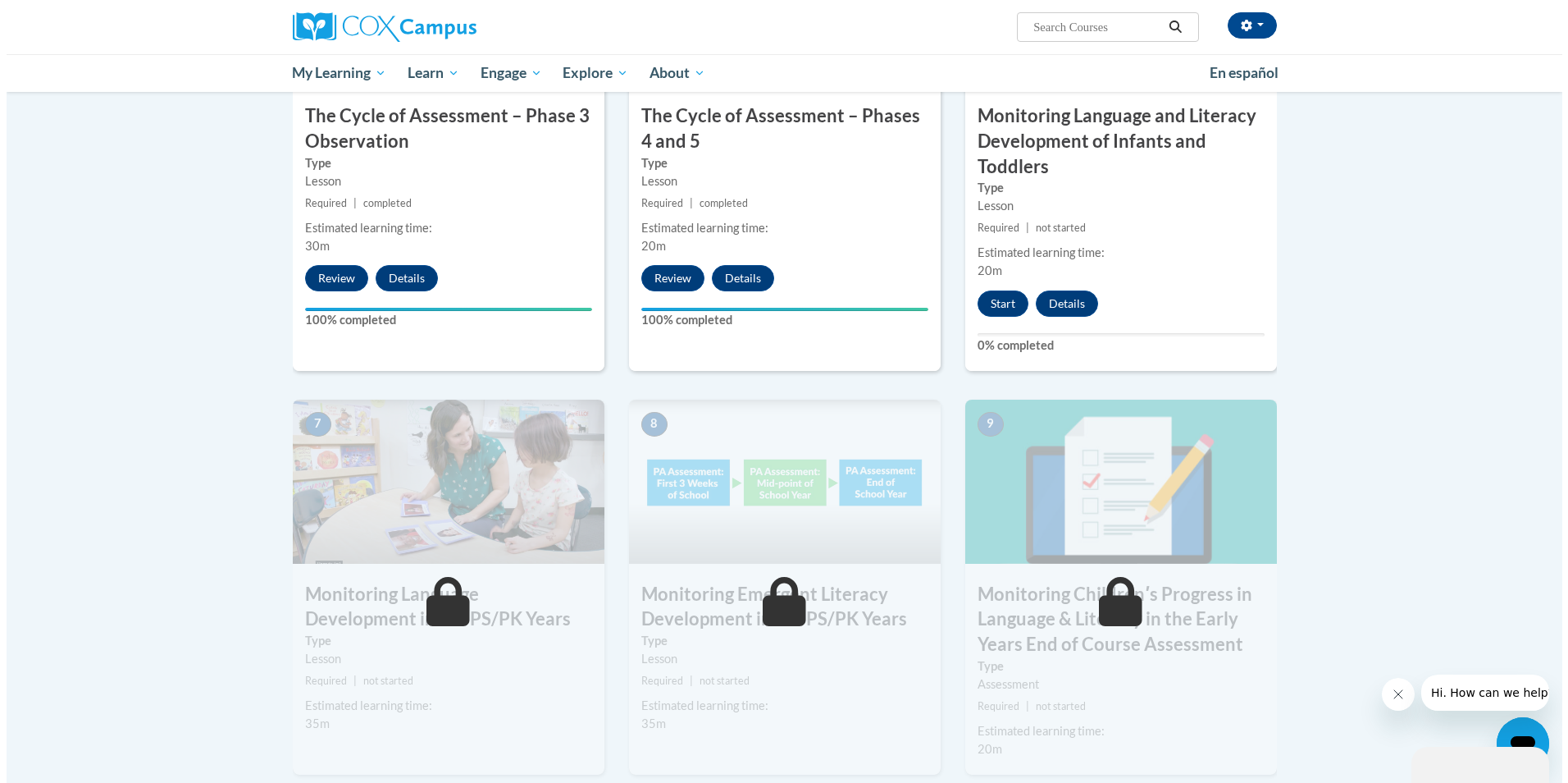
scroll to position [985, 0]
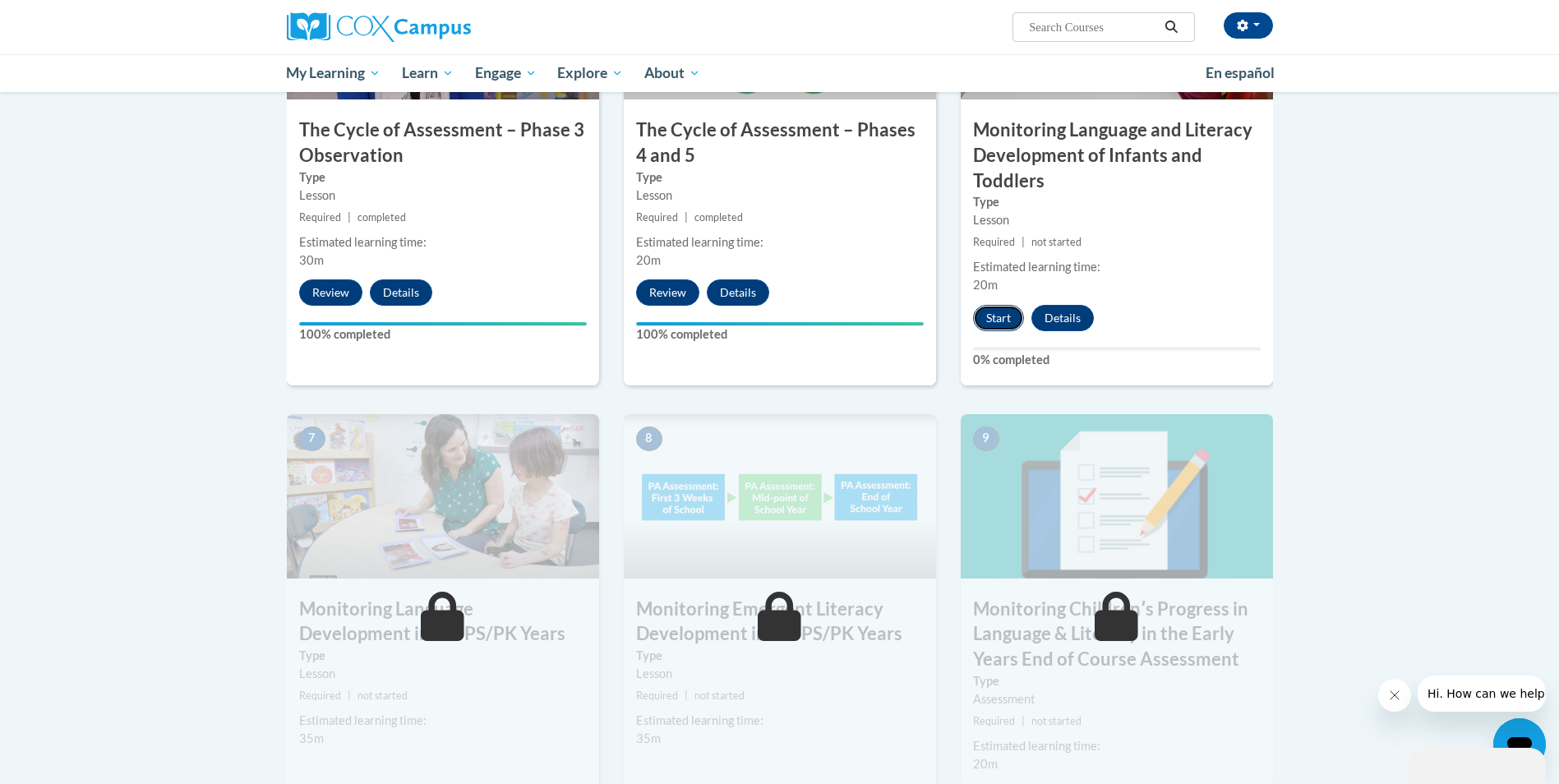
click at [1000, 318] on button "Start" at bounding box center [998, 318] width 51 height 26
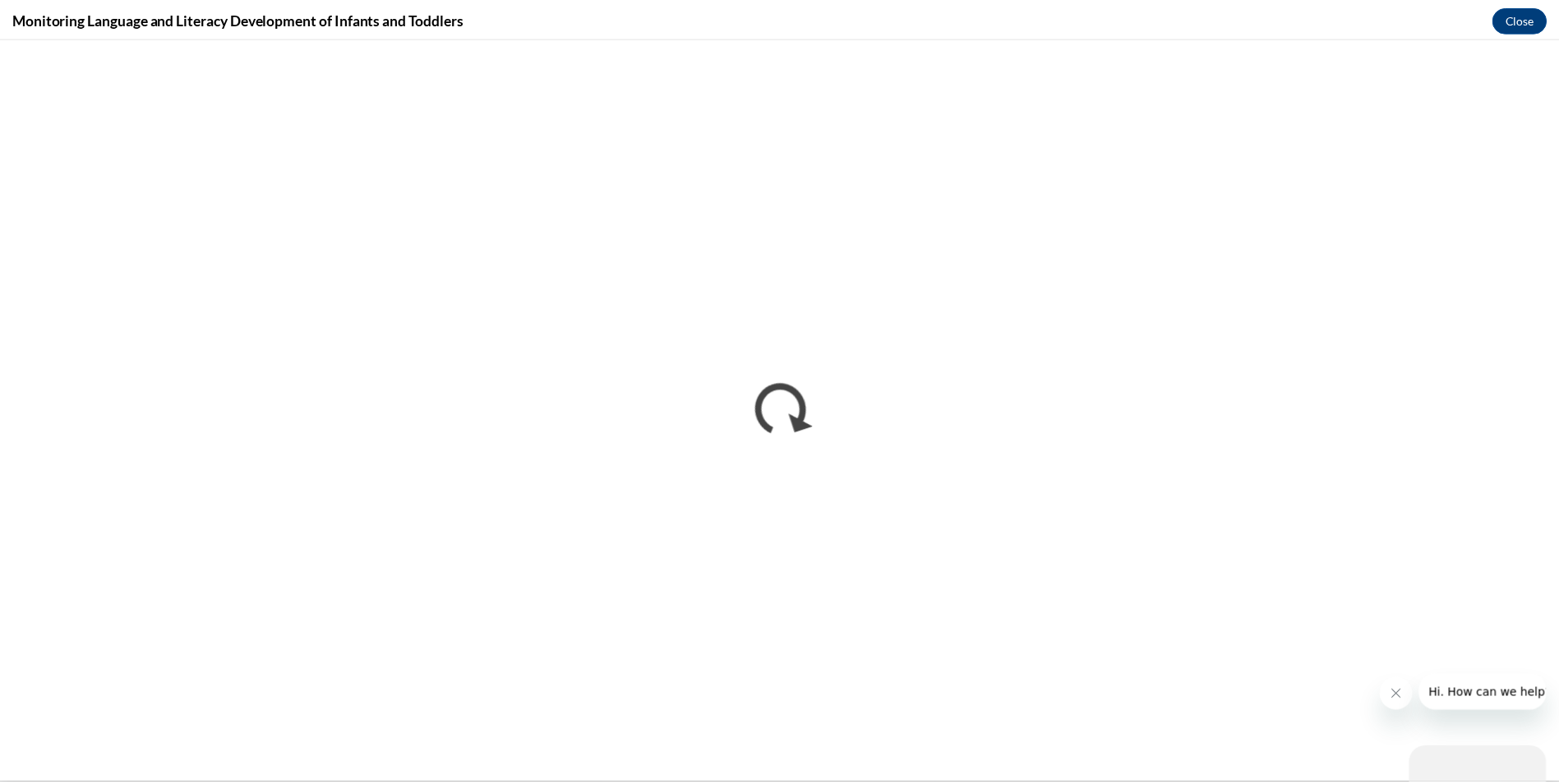
scroll to position [0, 0]
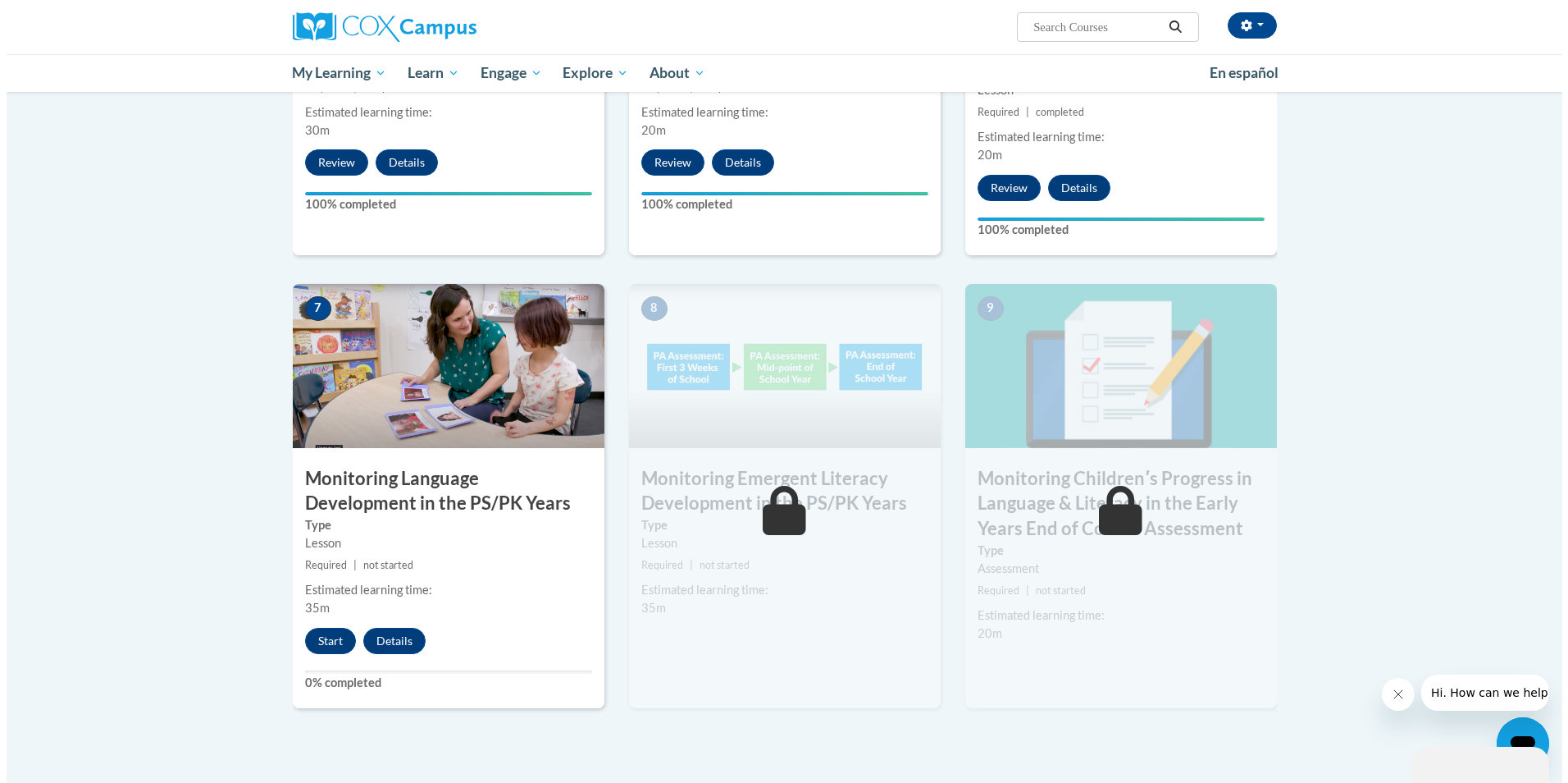
scroll to position [1149, 0]
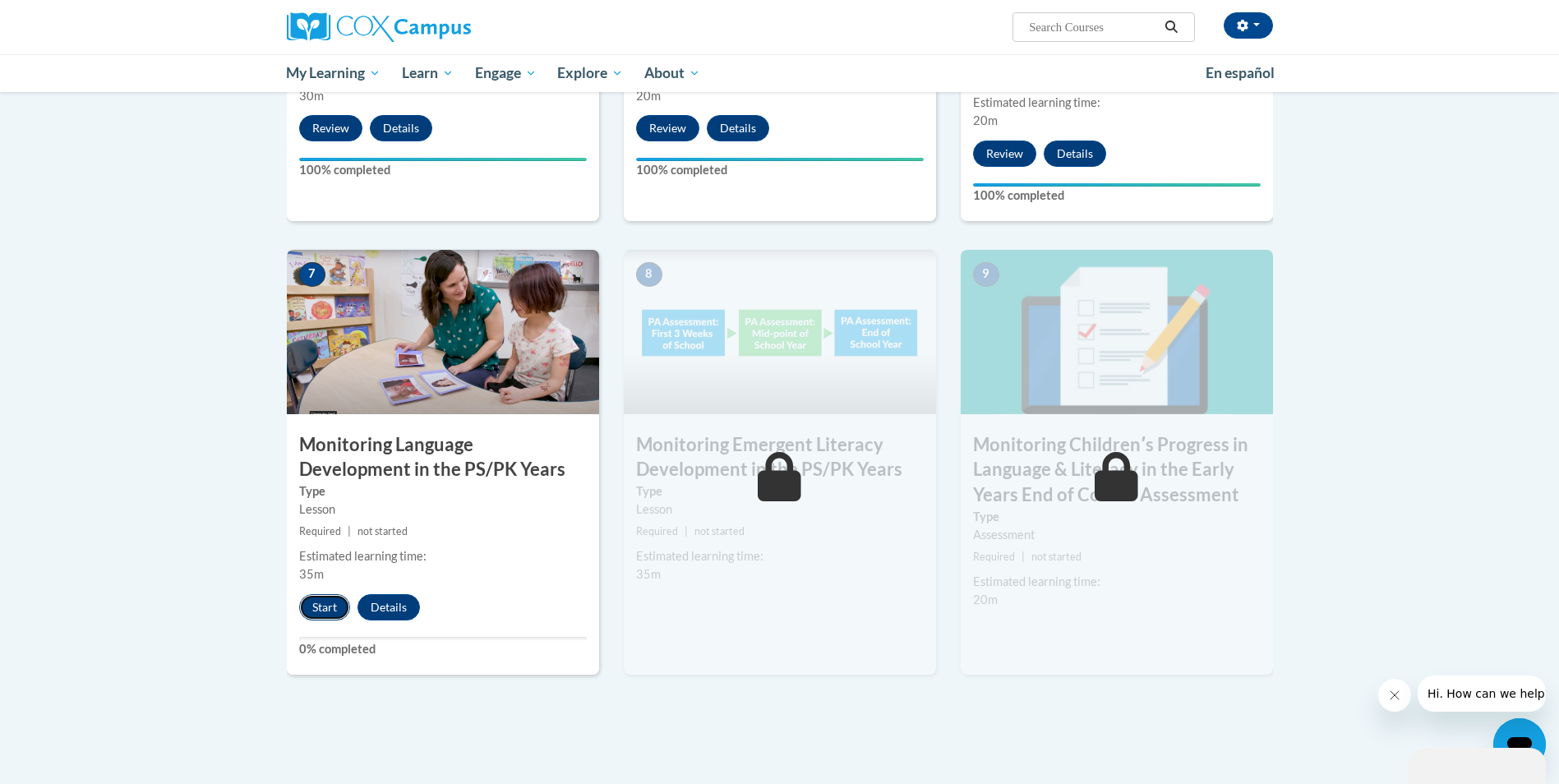
click at [323, 607] on button "Start" at bounding box center [325, 608] width 51 height 26
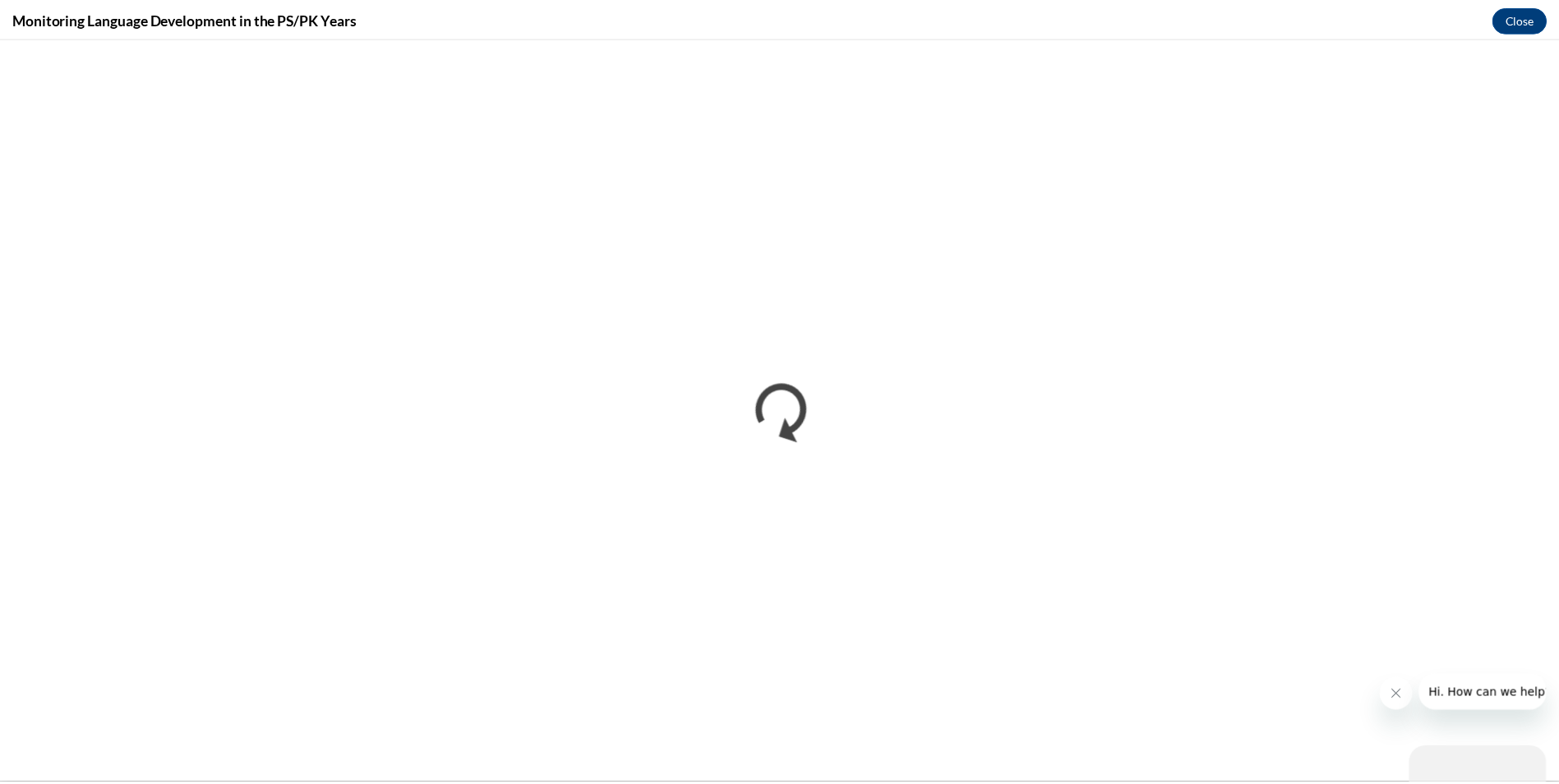
scroll to position [0, 0]
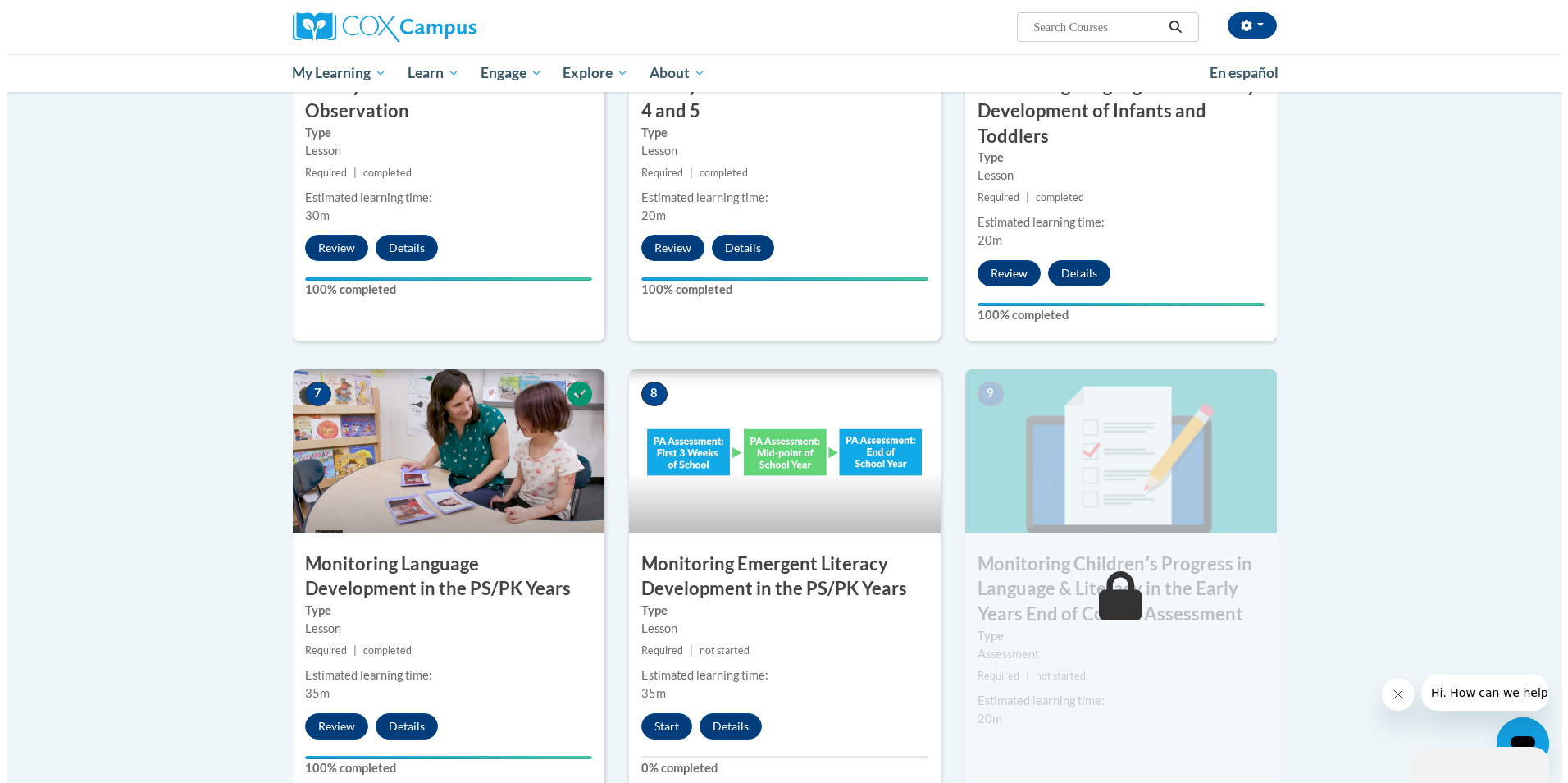
scroll to position [1149, 0]
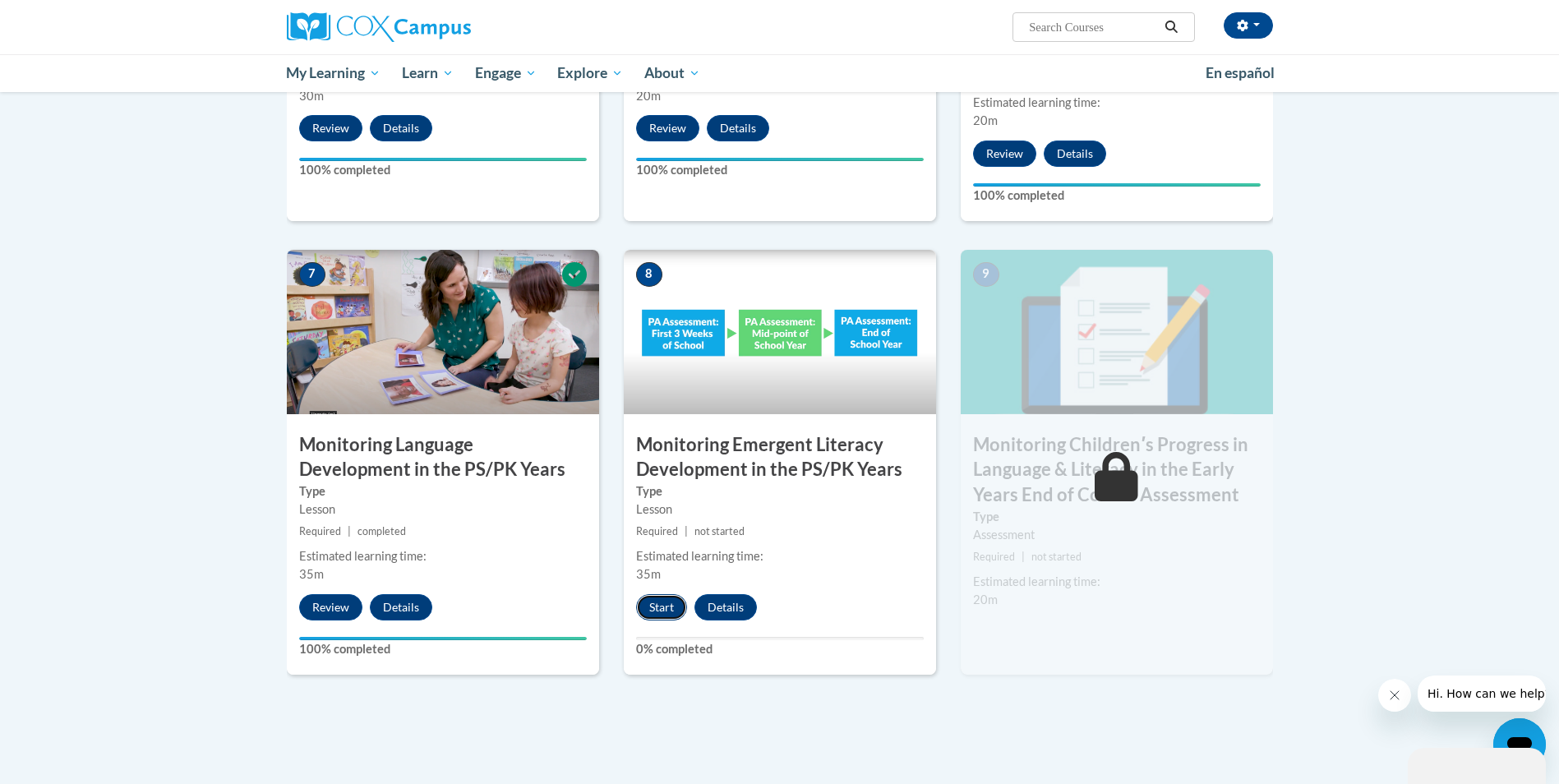
click at [662, 611] on button "Start" at bounding box center [662, 608] width 51 height 26
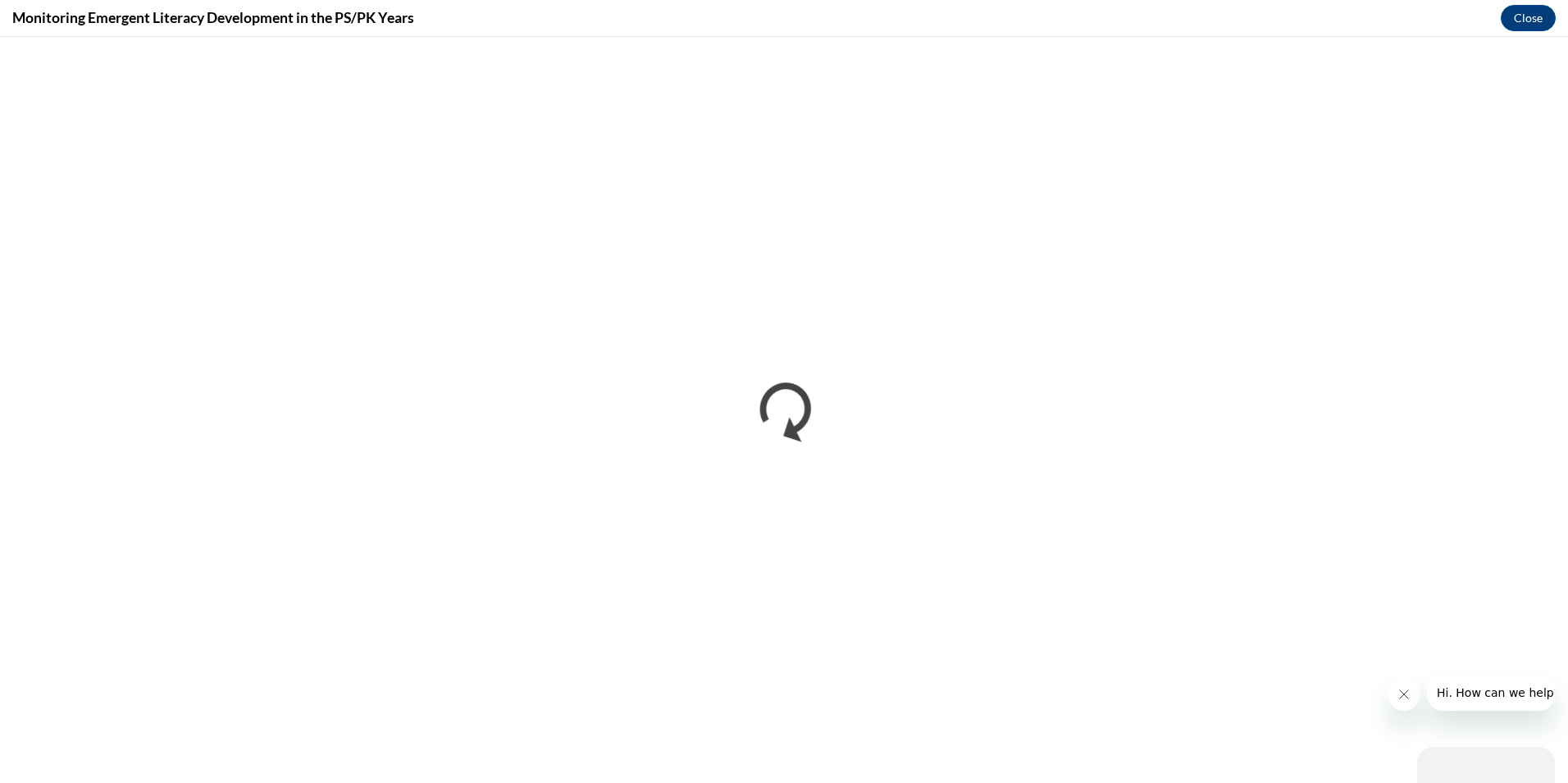
scroll to position [0, 0]
